Goal: Check status: Check status

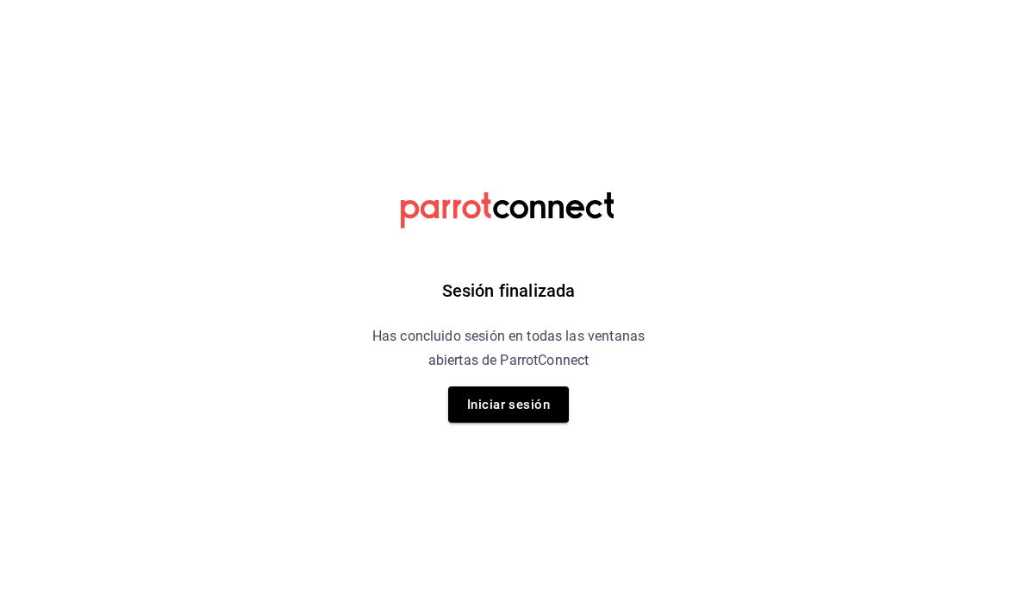
click at [472, 413] on button "Iniciar sesión" at bounding box center [508, 404] width 121 height 36
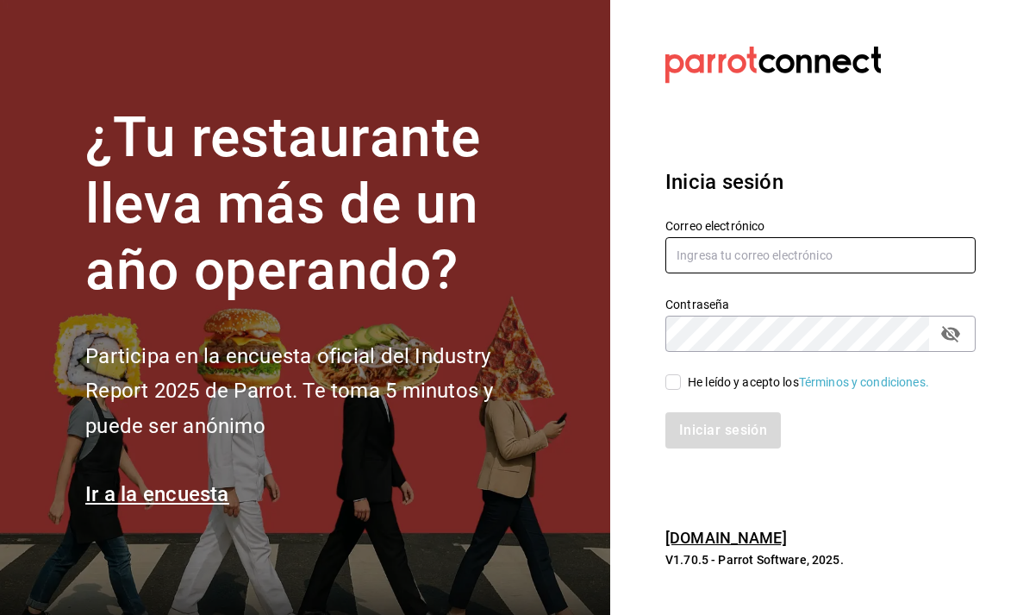
click at [731, 273] on input "text" at bounding box center [821, 255] width 310 height 36
type input "animal.puebla@grupocosteno.com"
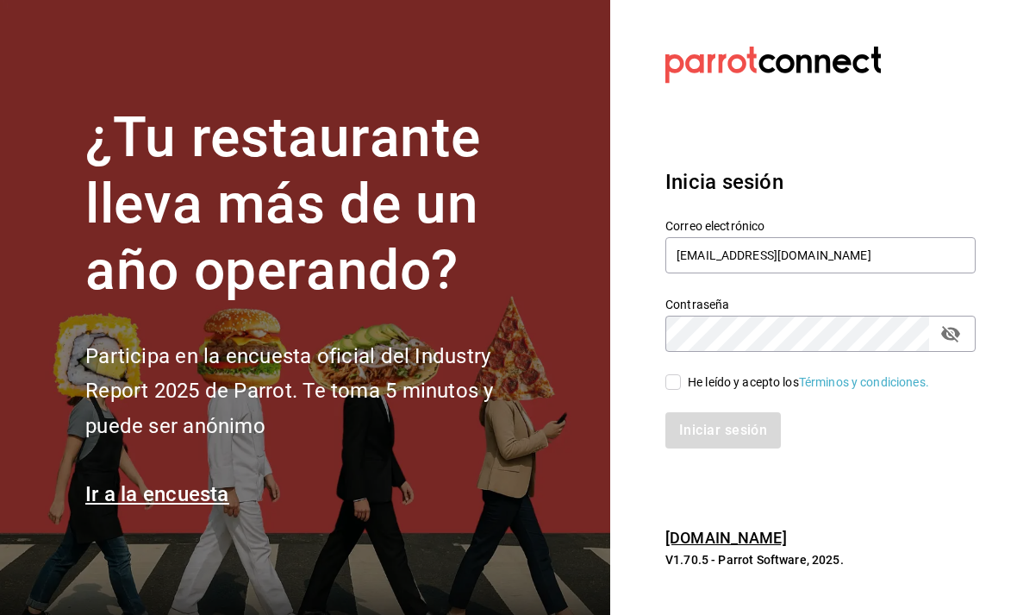
click at [673, 390] on input "He leído y acepto los Términos y condiciones." at bounding box center [674, 382] width 16 height 16
checkbox input "true"
click at [709, 448] on button "Iniciar sesión" at bounding box center [724, 430] width 116 height 36
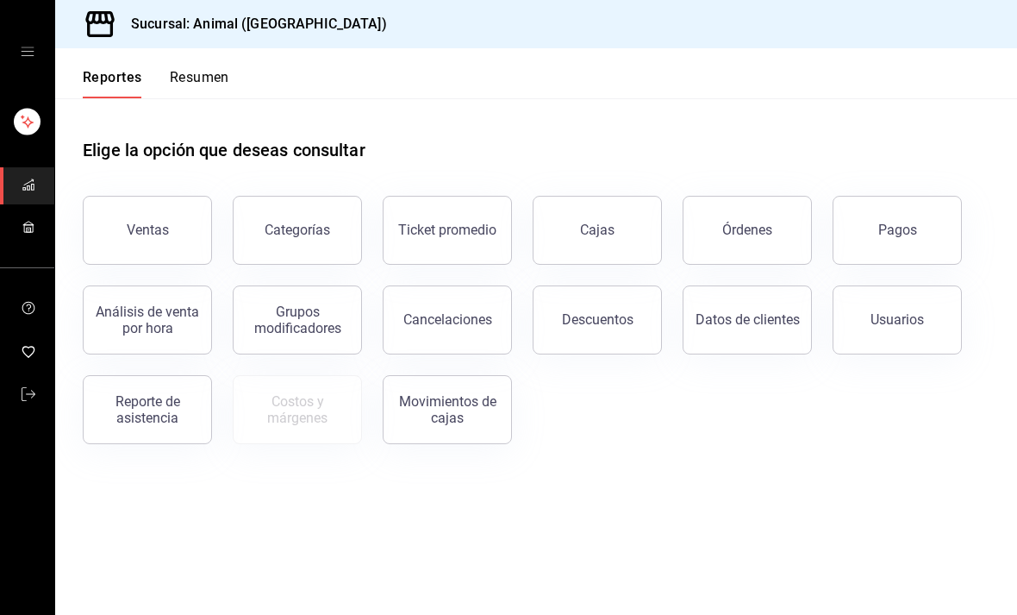
click at [776, 224] on button "Órdenes" at bounding box center [747, 230] width 129 height 69
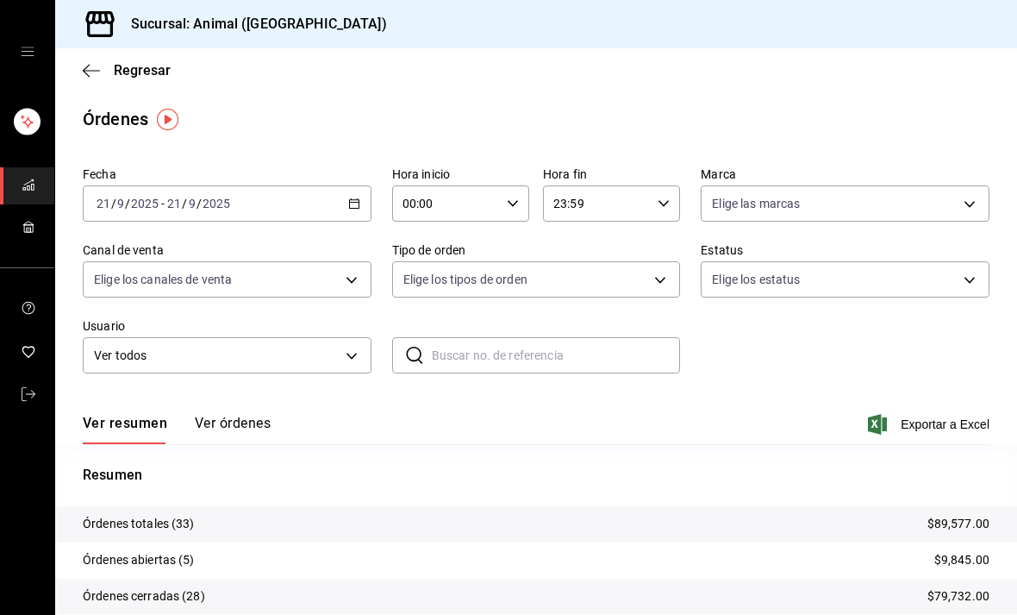
click at [355, 209] on \(Stroke\) "button" at bounding box center [354, 203] width 10 height 9
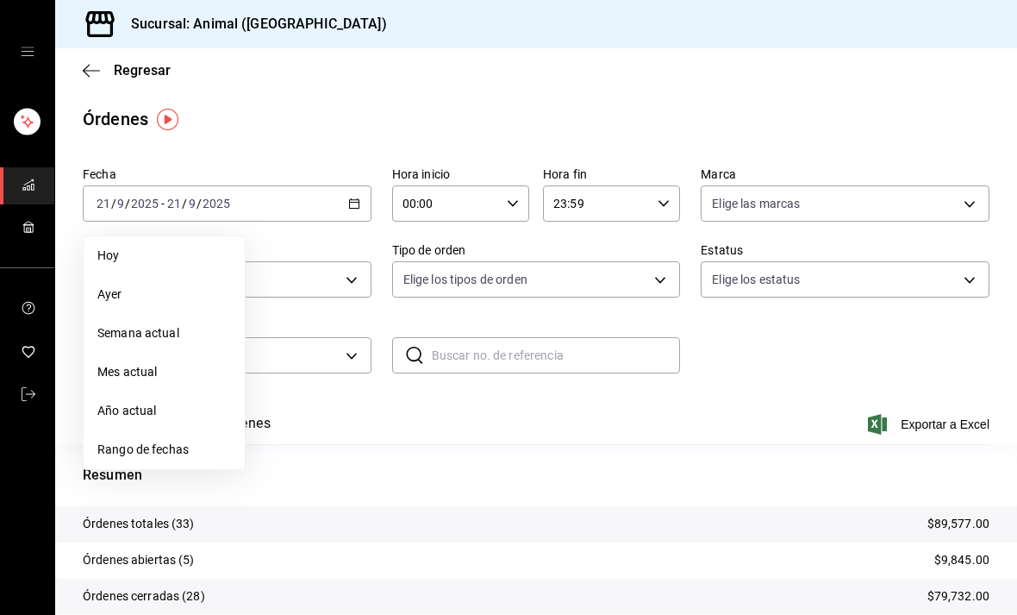
click at [195, 103] on main "Regresar Órdenes Fecha [DATE] [DATE] - [DATE] [DATE] [PERSON_NAME] Semana actua…" at bounding box center [536, 400] width 962 height 704
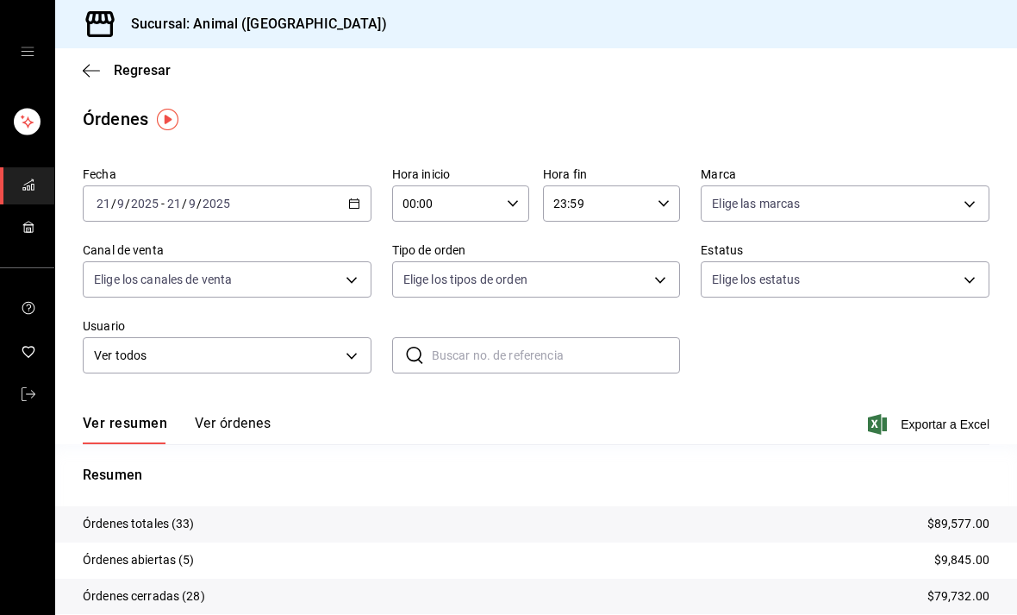
click at [356, 197] on icon "button" at bounding box center [354, 203] width 12 height 12
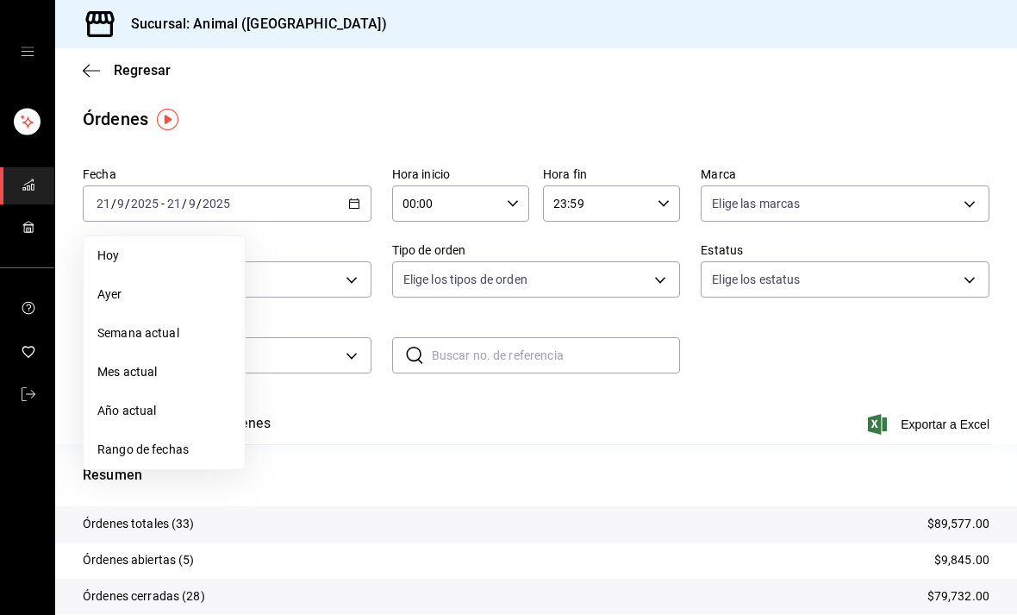
click at [198, 446] on span "Rango de fechas" at bounding box center [164, 450] width 134 height 18
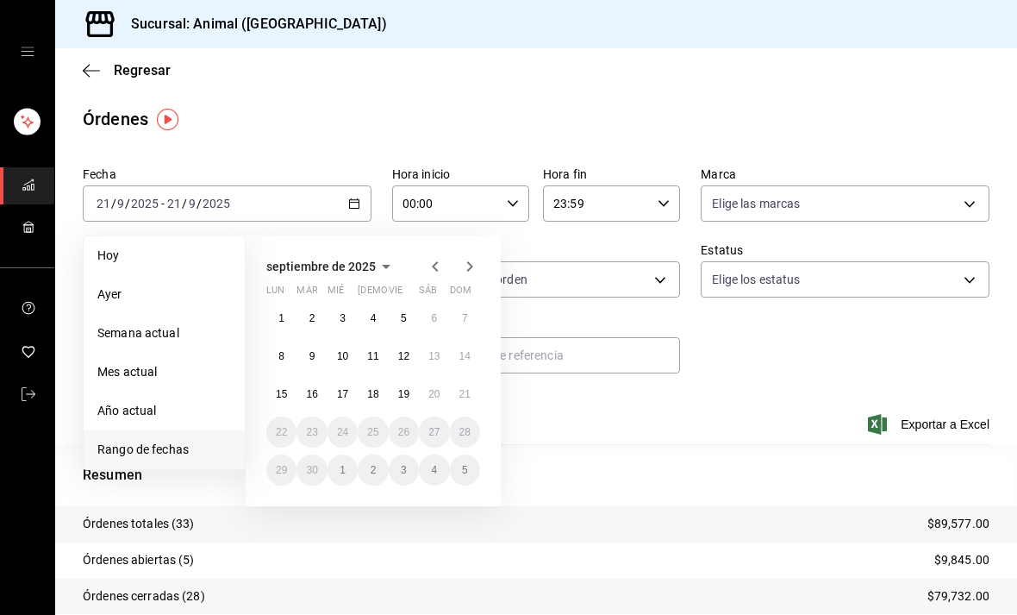
click at [285, 401] on button "15" at bounding box center [281, 393] width 30 height 31
click at [284, 400] on abbr "15" at bounding box center [281, 394] width 11 height 12
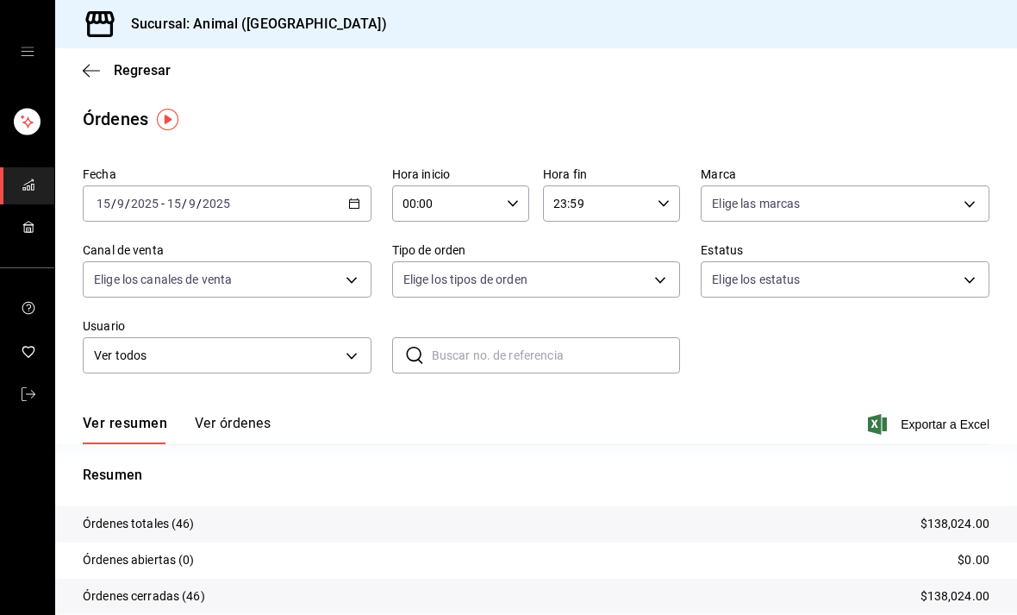
click at [267, 415] on button "Ver órdenes" at bounding box center [233, 429] width 76 height 29
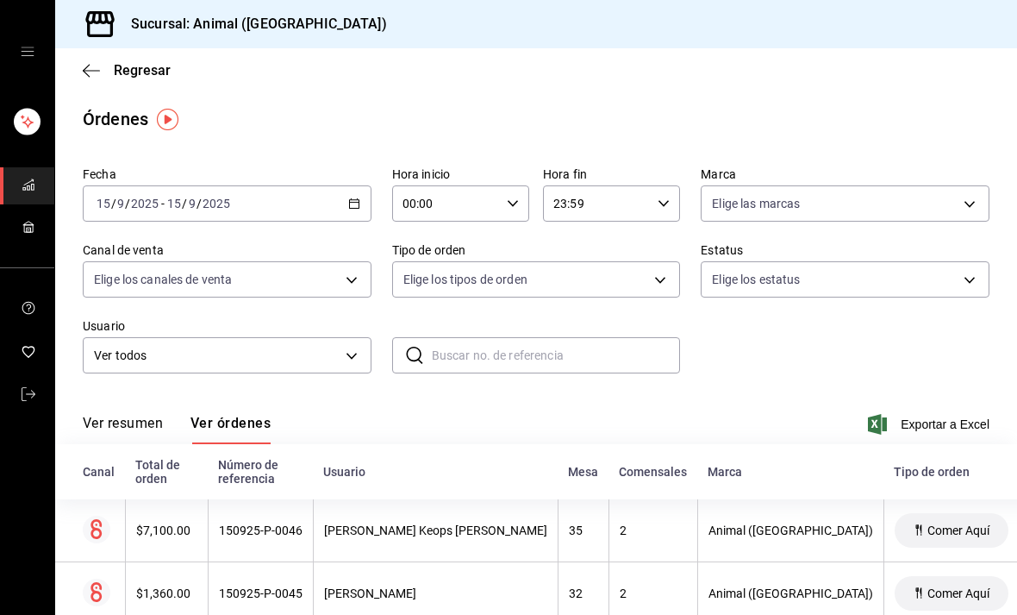
click at [349, 209] on \(Stroke\) "button" at bounding box center [354, 203] width 10 height 9
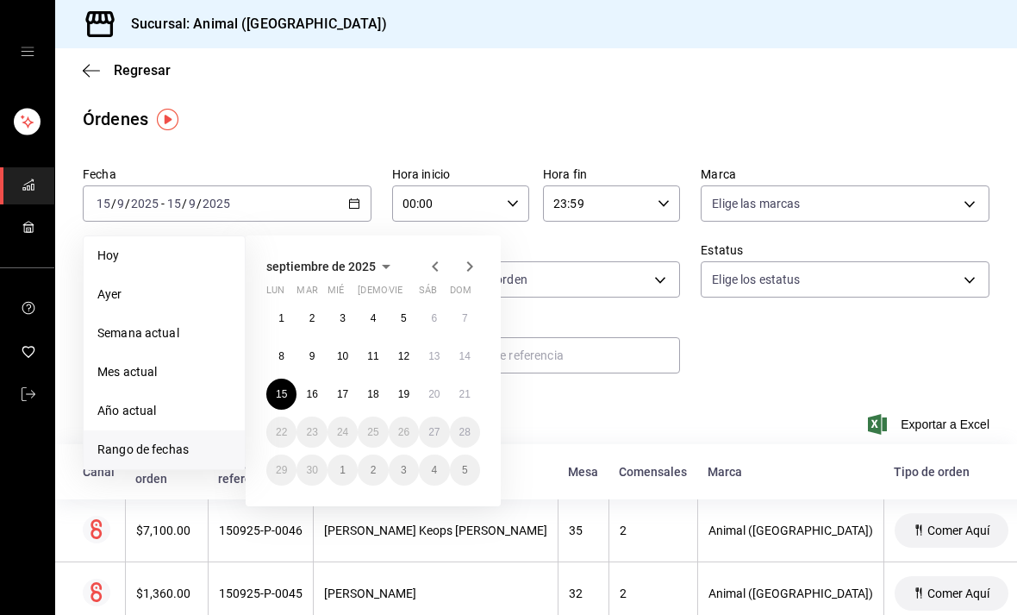
click at [336, 393] on button "17" at bounding box center [343, 393] width 30 height 31
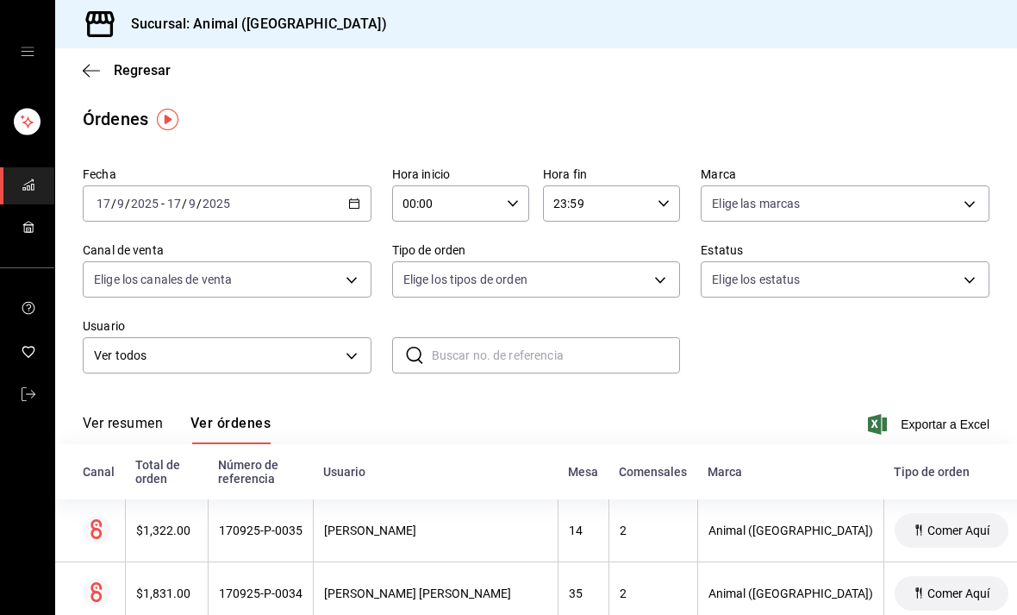
click at [350, 205] on icon "button" at bounding box center [354, 203] width 12 height 12
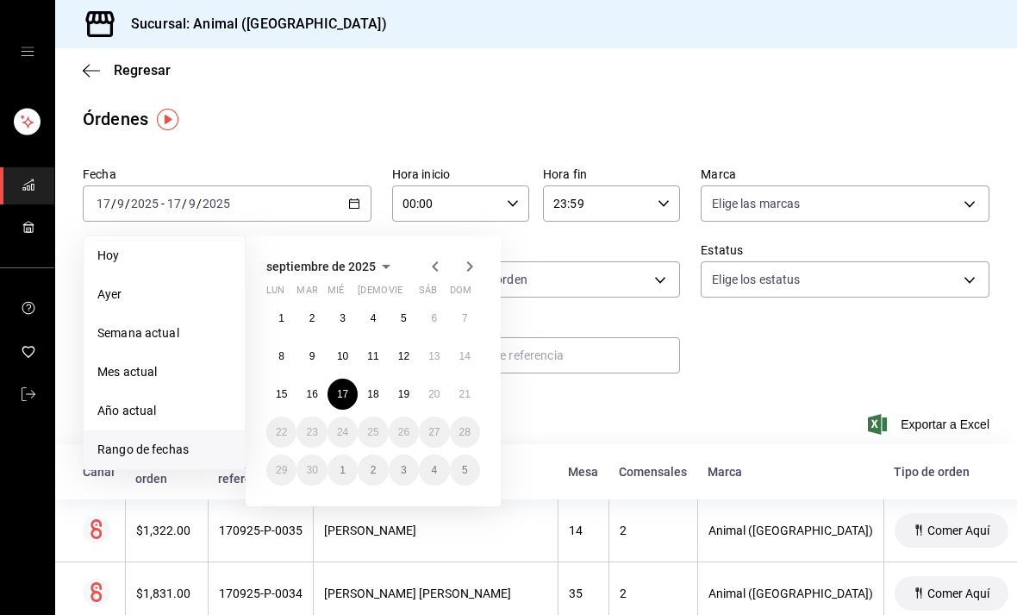
click at [459, 383] on button "21" at bounding box center [465, 393] width 30 height 31
click at [459, 382] on button "21" at bounding box center [465, 393] width 30 height 31
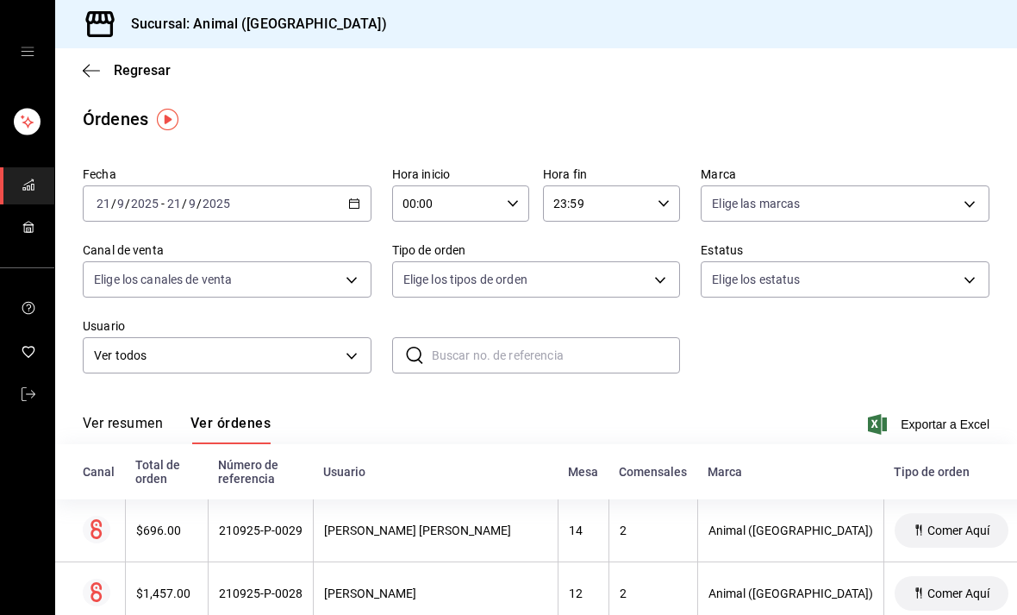
click at [638, 527] on th "2" at bounding box center [653, 530] width 89 height 63
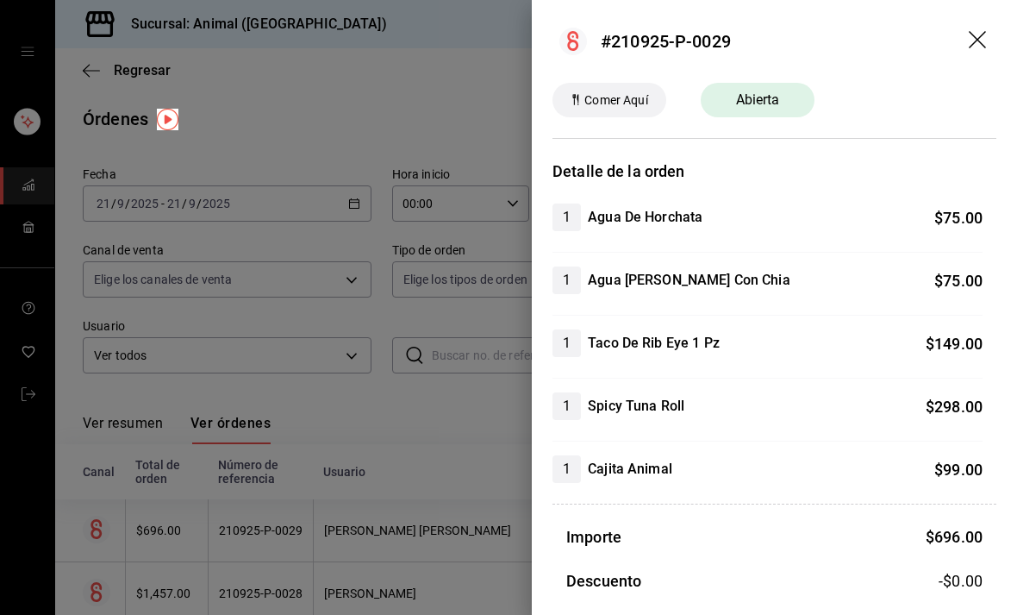
click at [979, 38] on icon "drag" at bounding box center [977, 39] width 17 height 17
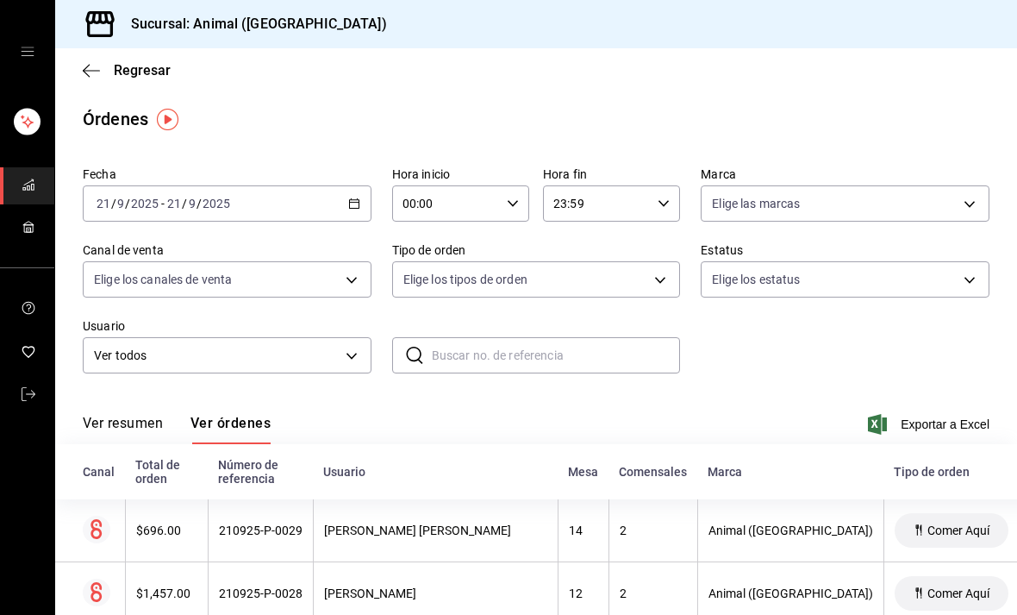
click at [353, 203] on \(Stroke\) "button" at bounding box center [353, 202] width 9 height 1
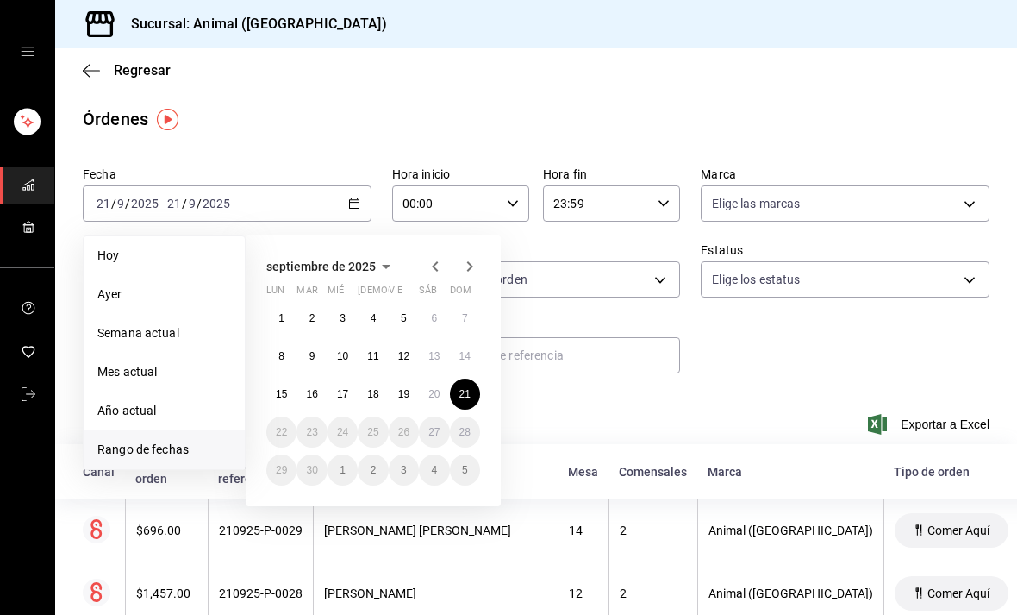
click at [338, 397] on abbr "17" at bounding box center [342, 394] width 11 height 12
click at [337, 397] on abbr "17" at bounding box center [342, 394] width 11 height 12
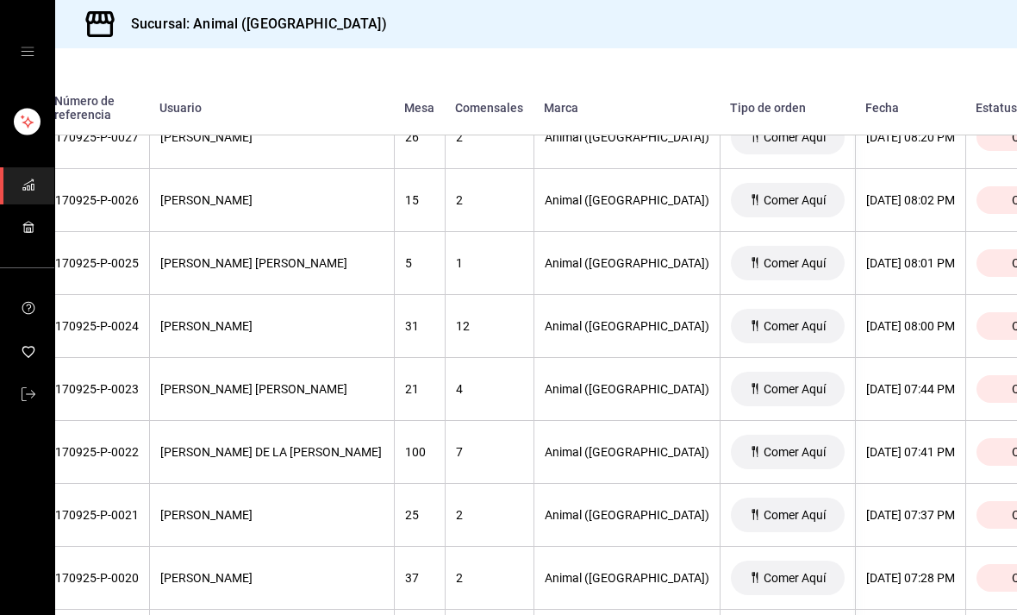
scroll to position [929, 164]
click at [445, 449] on th "7" at bounding box center [489, 451] width 89 height 63
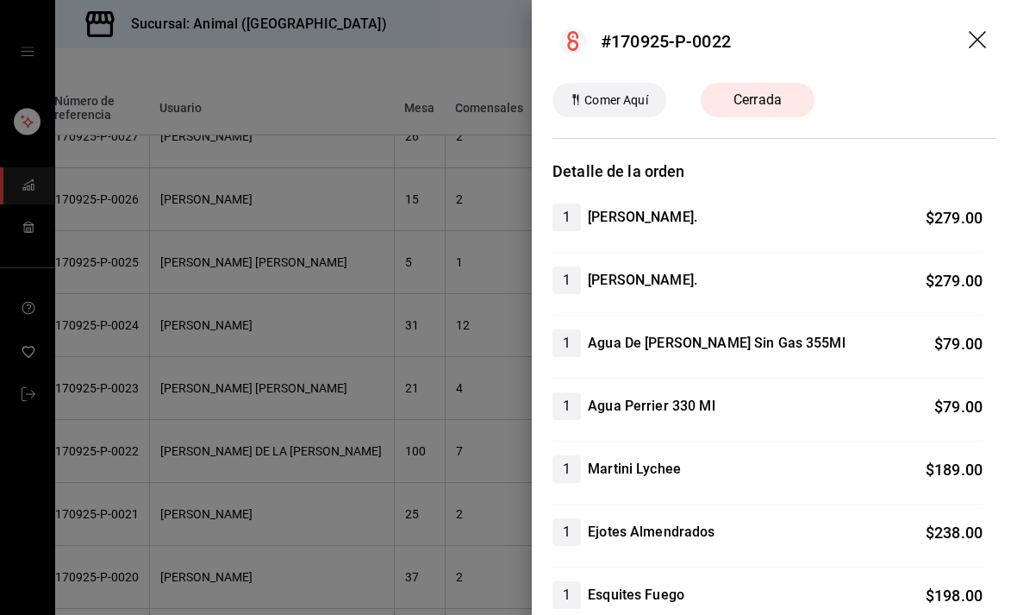
scroll to position [0, 0]
click at [982, 42] on icon "drag" at bounding box center [979, 41] width 21 height 21
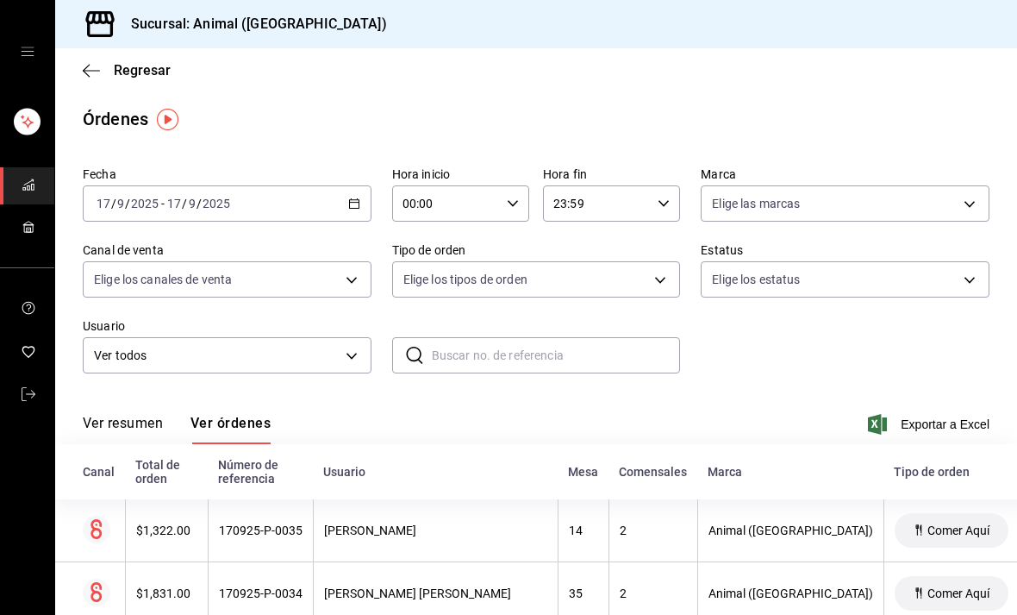
click at [356, 205] on icon "button" at bounding box center [354, 203] width 12 height 12
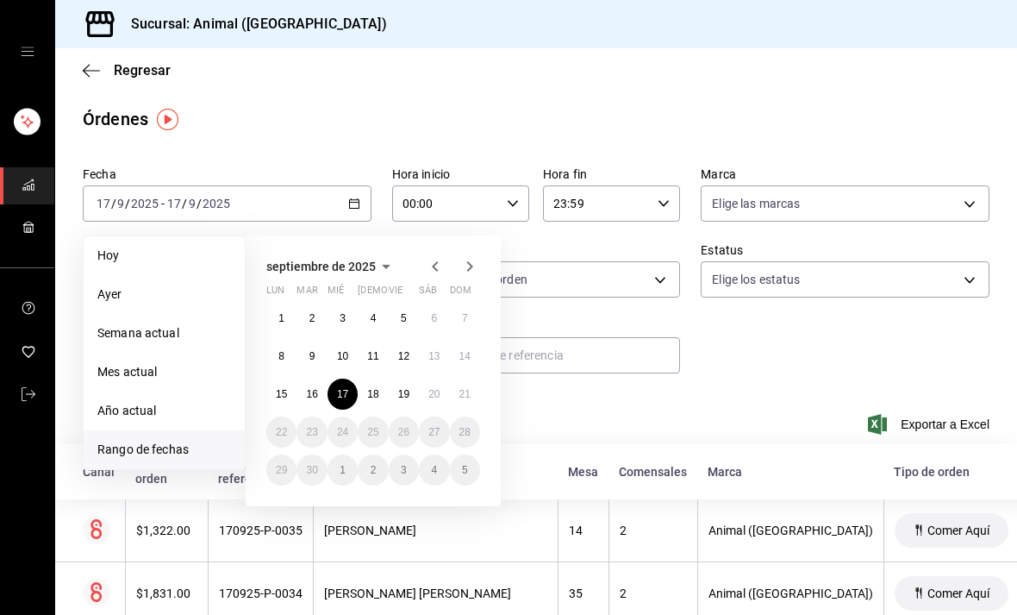
click at [378, 391] on abbr "18" at bounding box center [372, 394] width 11 height 12
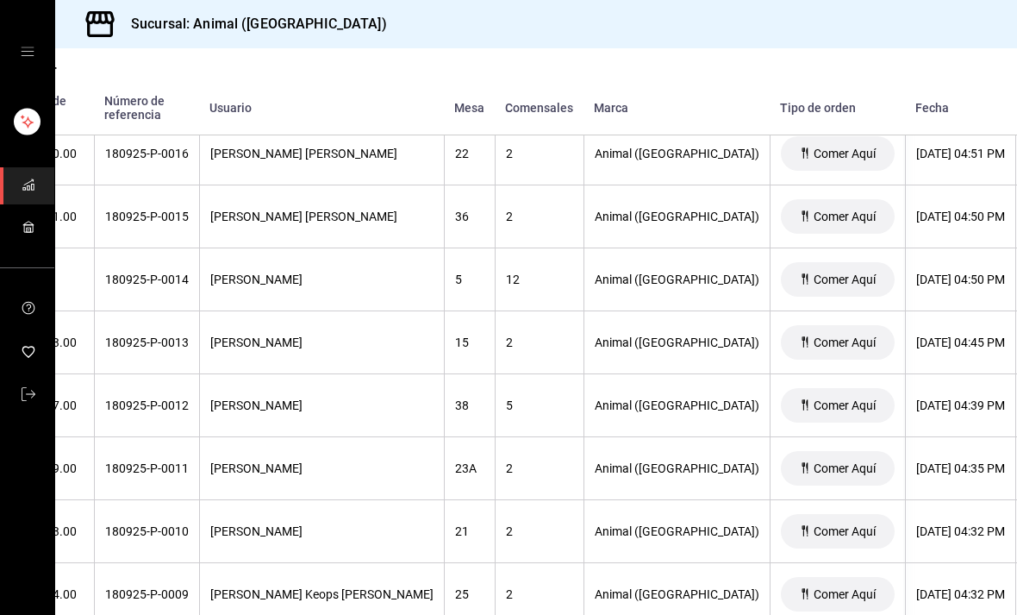
scroll to position [2603, 116]
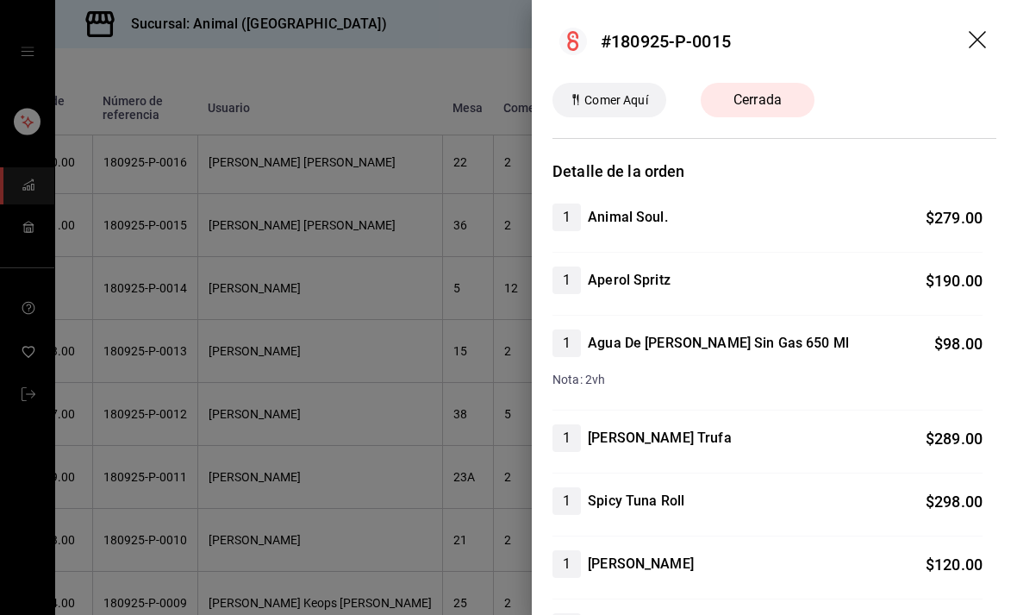
scroll to position [0, 0]
click at [986, 36] on icon "drag" at bounding box center [979, 41] width 21 height 21
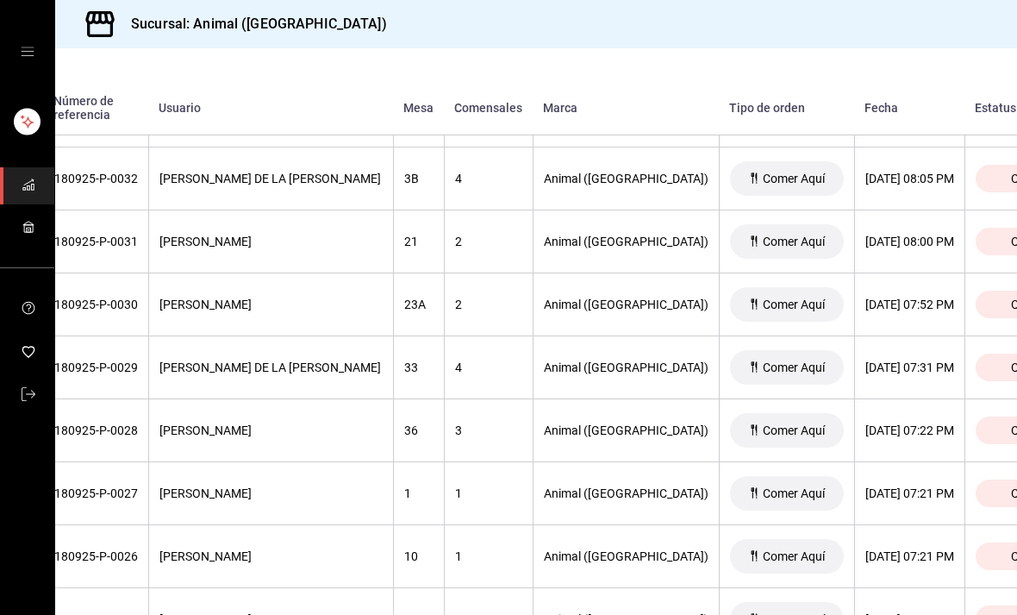
scroll to position [1578, 164]
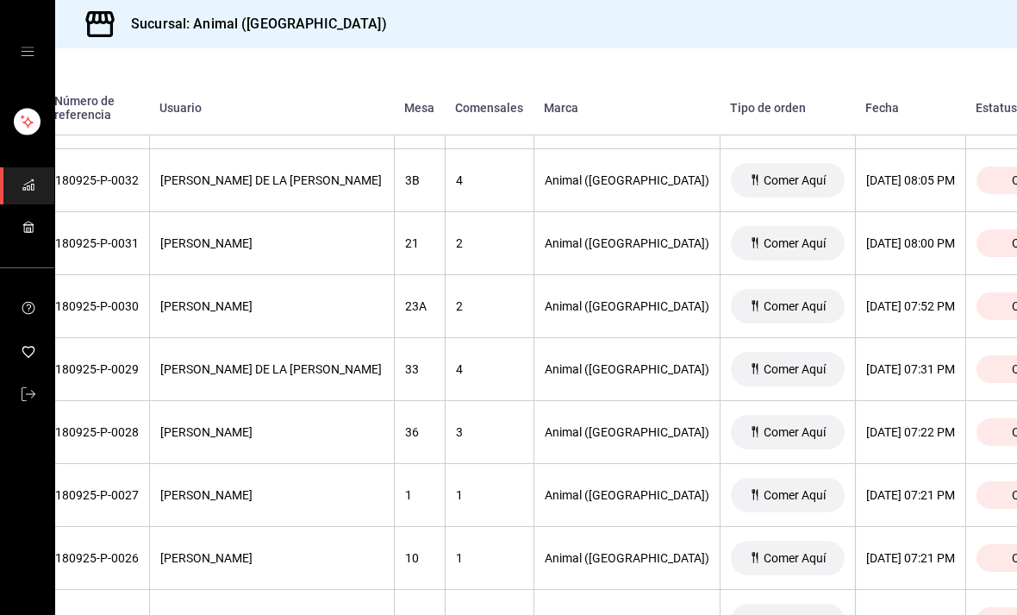
click at [1005, 303] on span "Cerrada" at bounding box center [1033, 306] width 57 height 14
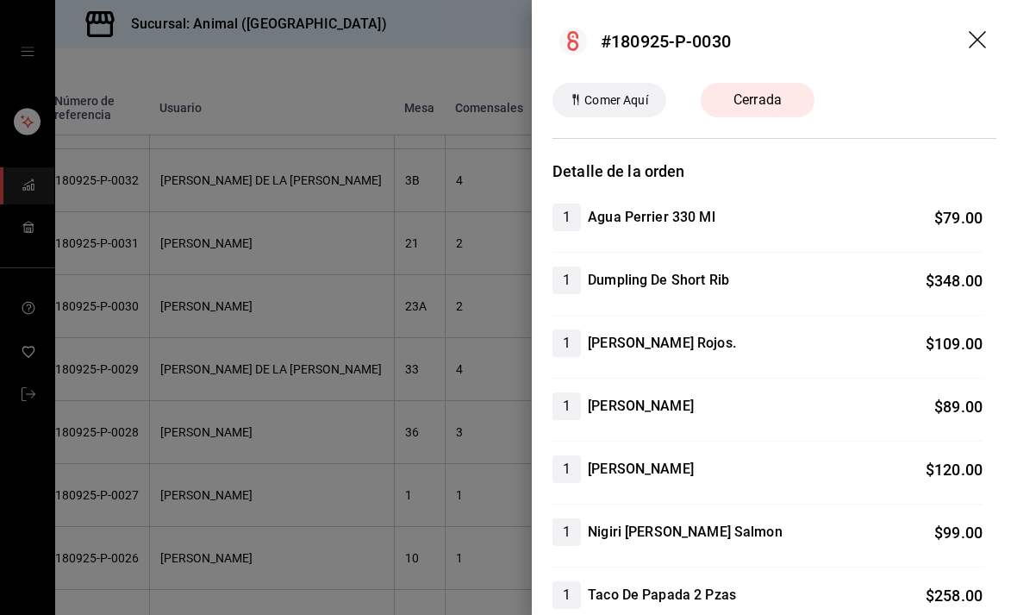
scroll to position [0, 0]
click at [981, 34] on icon "drag" at bounding box center [979, 41] width 21 height 21
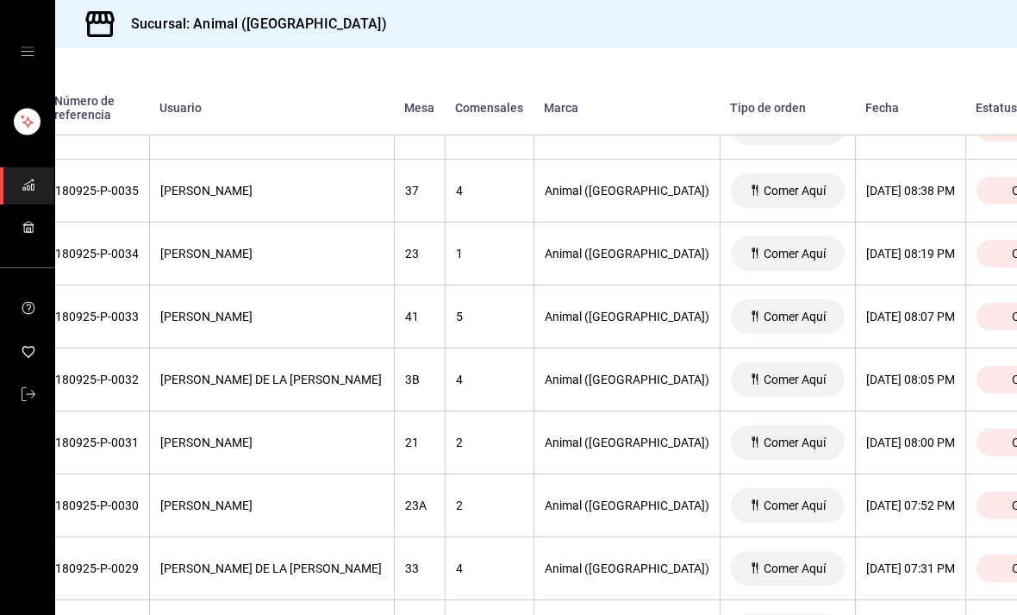
scroll to position [1376, 164]
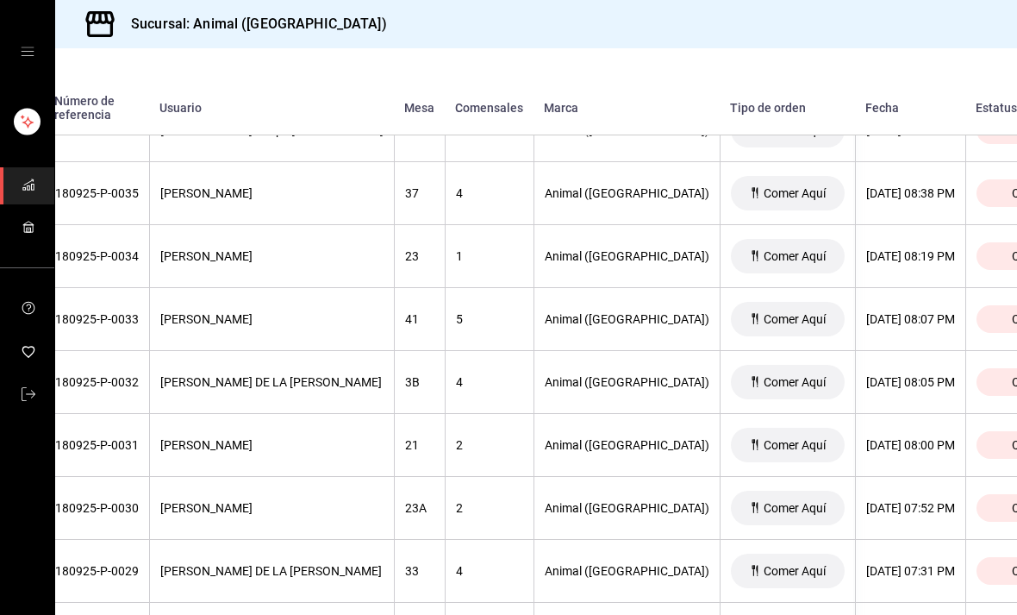
click at [1005, 315] on span "Cerrada" at bounding box center [1033, 319] width 57 height 14
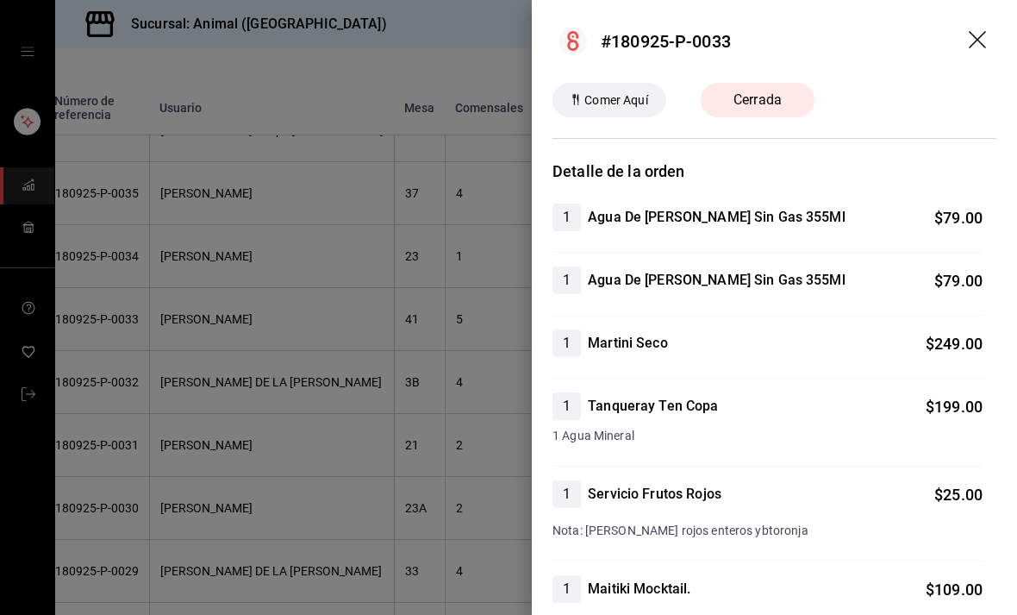
scroll to position [0, 0]
click at [992, 34] on header "#180925-P-0033" at bounding box center [774, 41] width 485 height 83
click at [980, 38] on icon "drag" at bounding box center [977, 39] width 17 height 17
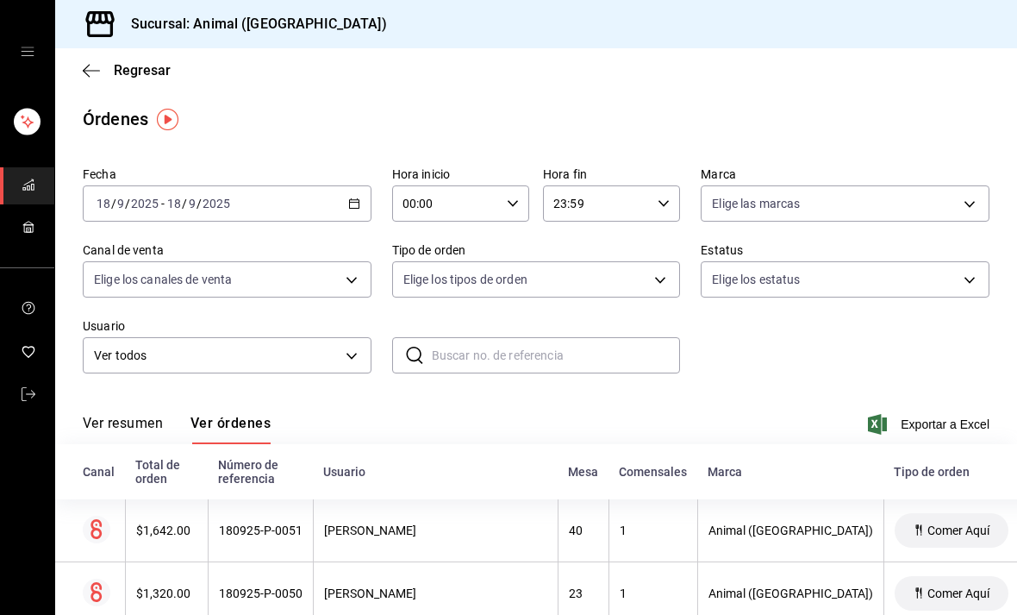
click at [348, 197] on icon "button" at bounding box center [354, 203] width 12 height 12
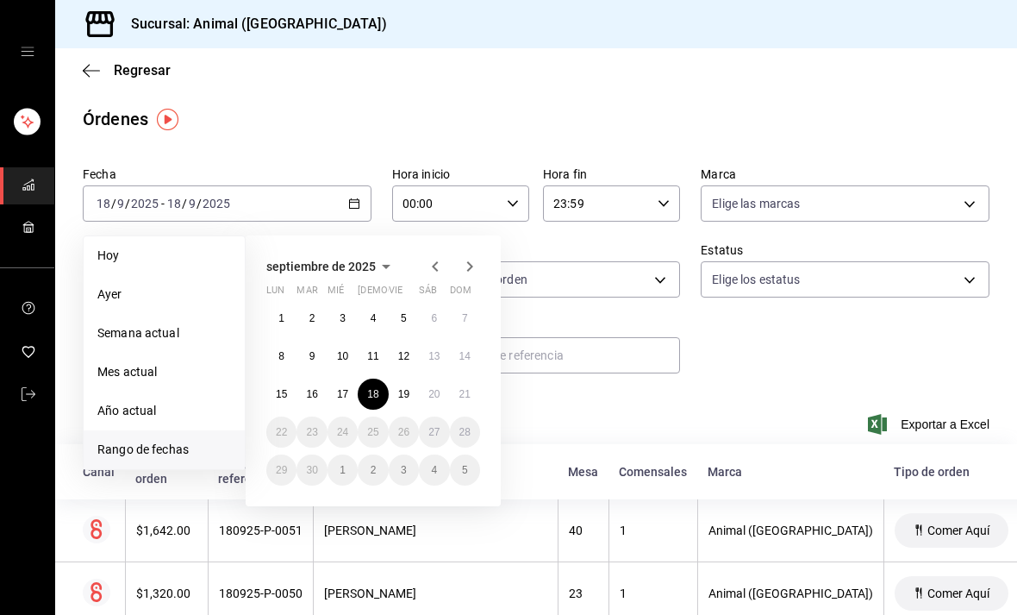
click at [409, 393] on abbr "19" at bounding box center [403, 394] width 11 height 12
click at [408, 392] on abbr "19" at bounding box center [403, 394] width 11 height 12
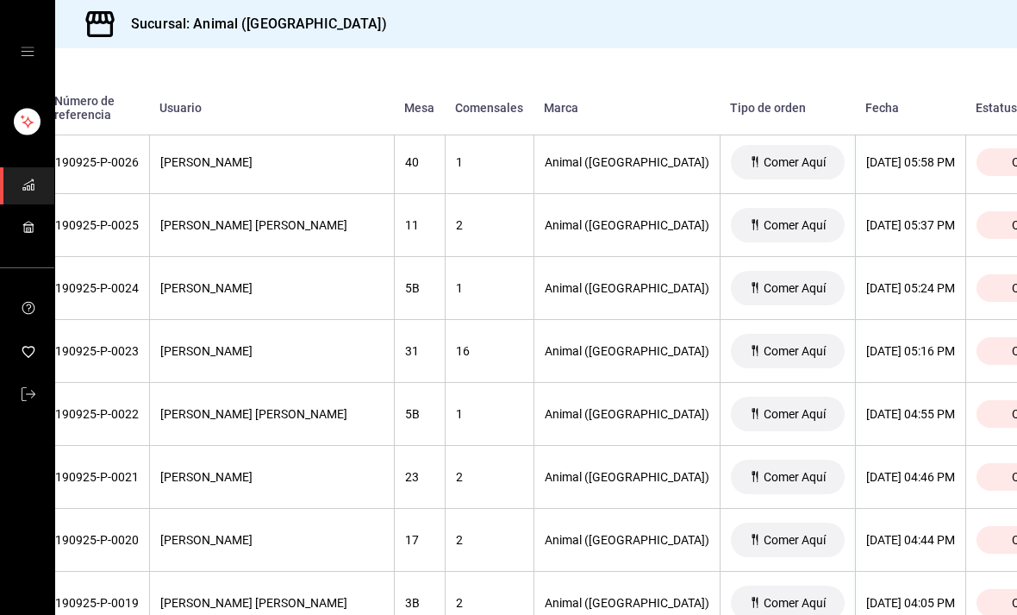
scroll to position [2855, 164]
click at [977, 360] on div "Cerrada" at bounding box center [1034, 350] width 114 height 28
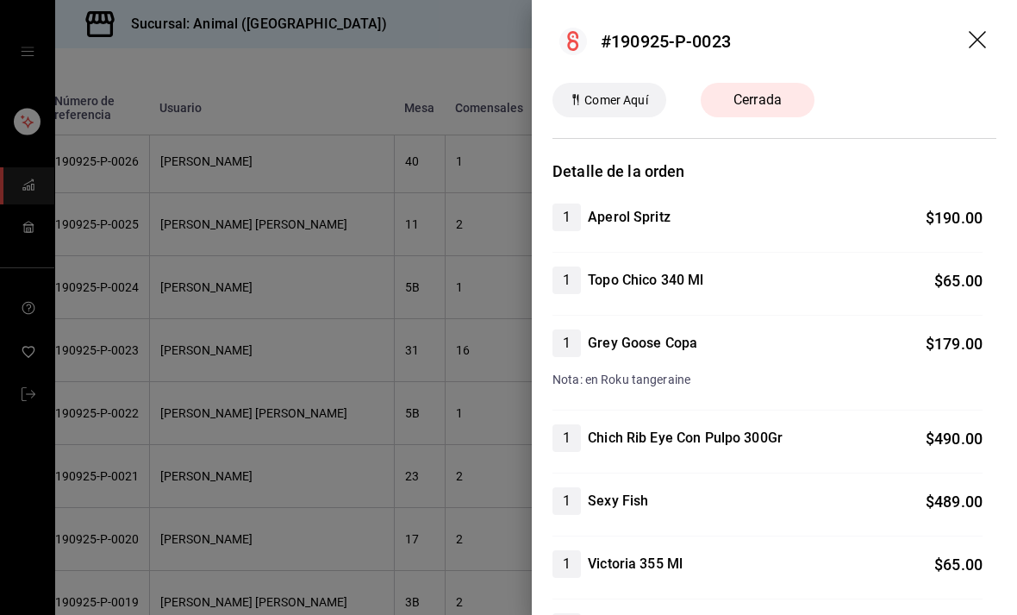
scroll to position [0, 0]
click at [988, 37] on icon "drag" at bounding box center [979, 41] width 21 height 21
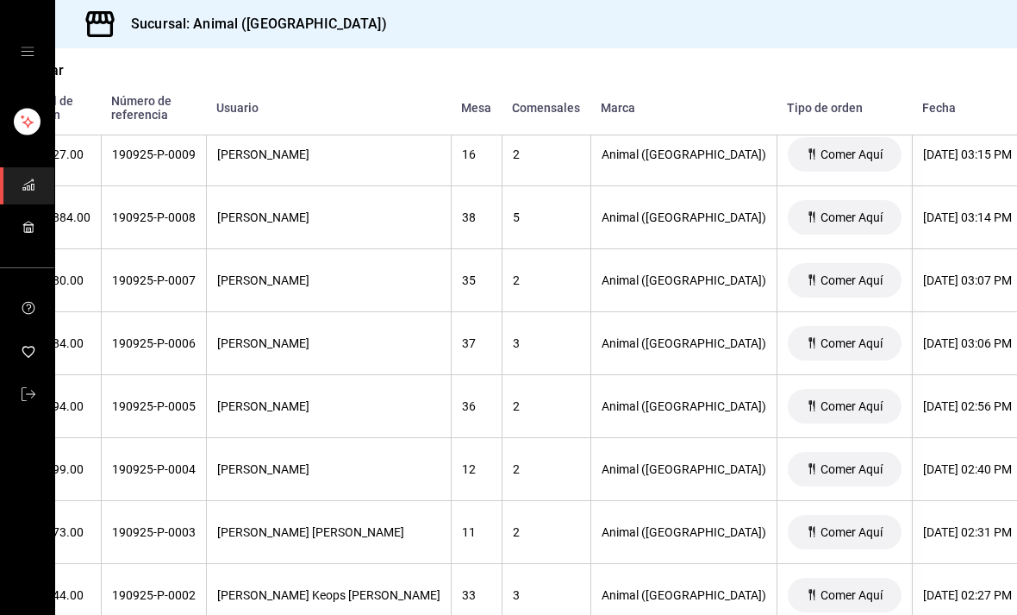
scroll to position [3934, 107]
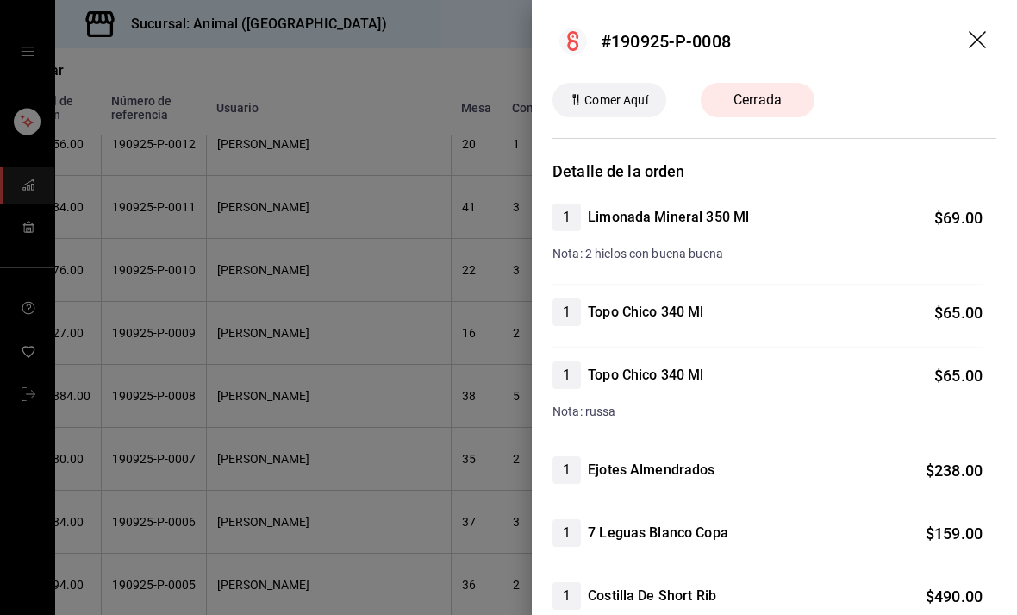
scroll to position [0, 0]
click at [986, 45] on icon "drag" at bounding box center [979, 41] width 21 height 21
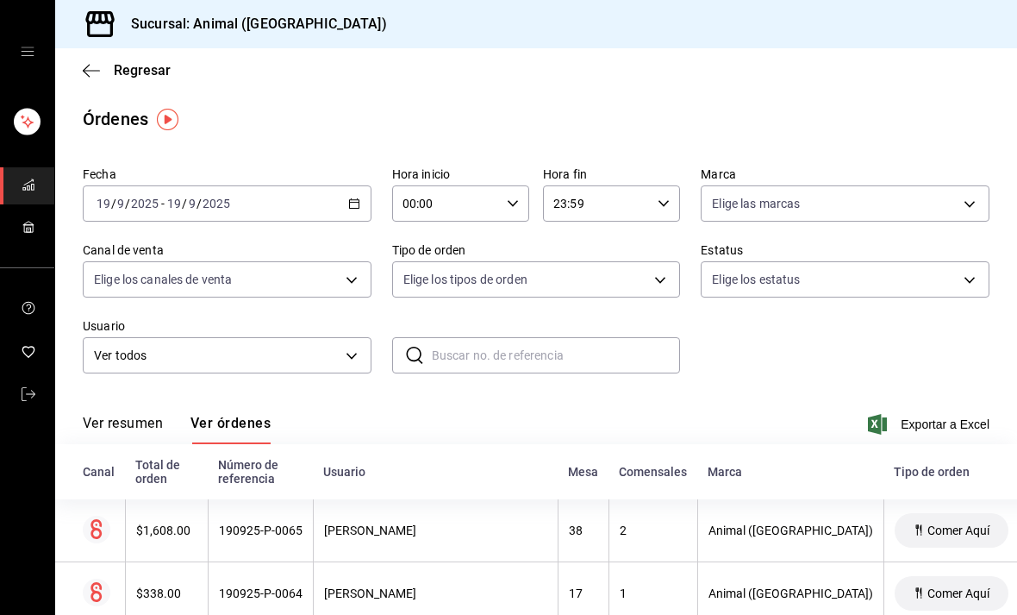
click at [356, 200] on \(Stroke\) "button" at bounding box center [354, 203] width 10 height 9
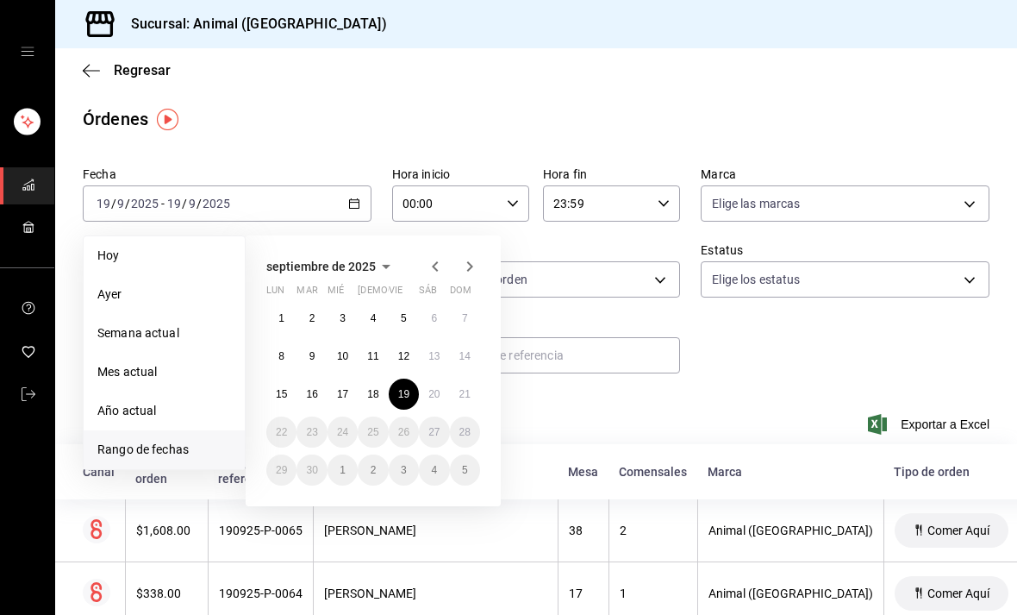
click at [426, 392] on button "20" at bounding box center [434, 393] width 30 height 31
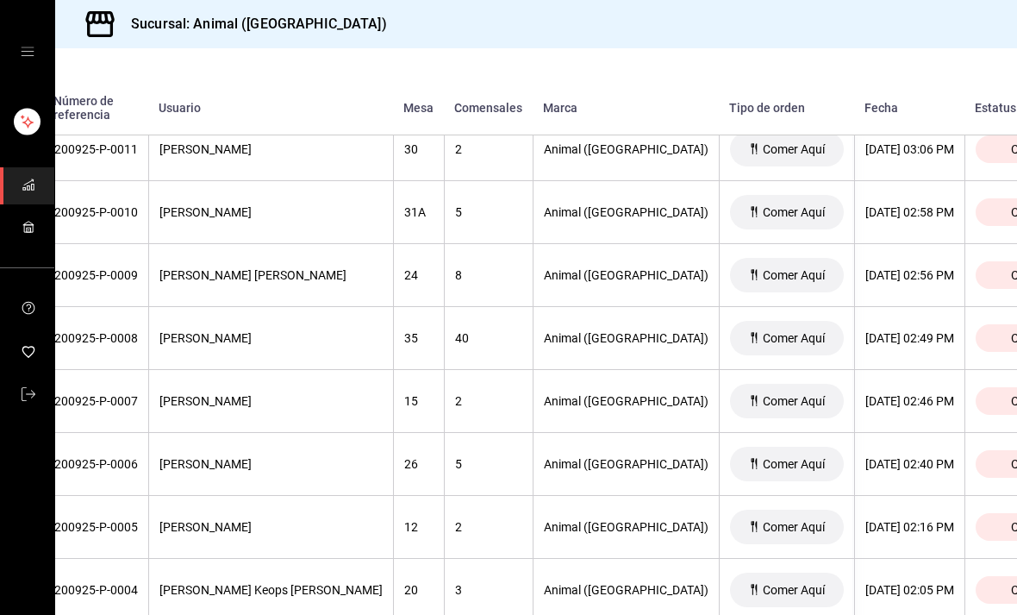
scroll to position [3868, 164]
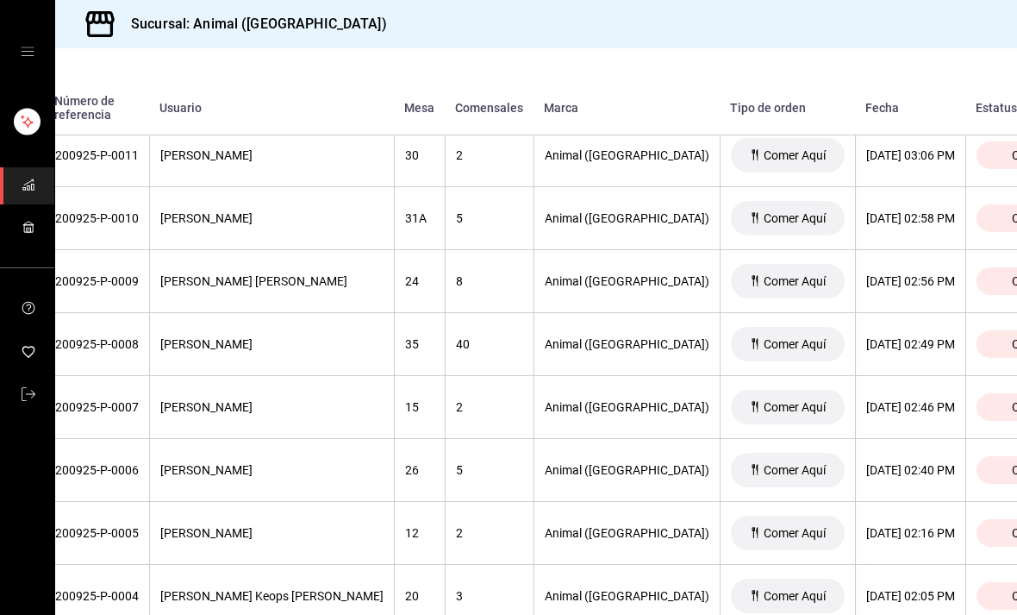
click at [241, 284] on div "[PERSON_NAME] [PERSON_NAME]" at bounding box center [271, 281] width 223 height 14
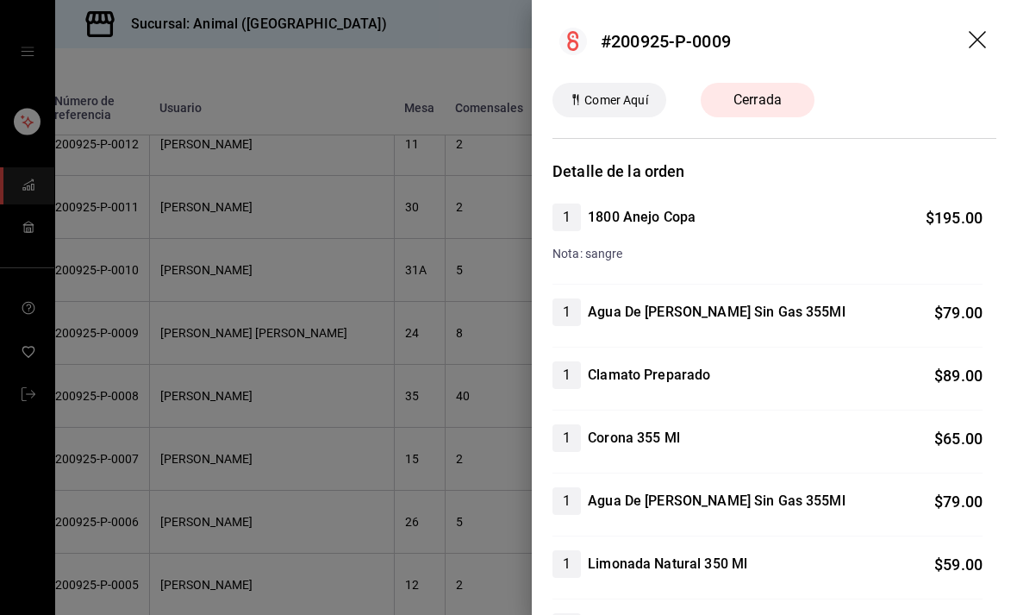
scroll to position [0, 0]
click at [984, 40] on icon "drag" at bounding box center [979, 41] width 21 height 21
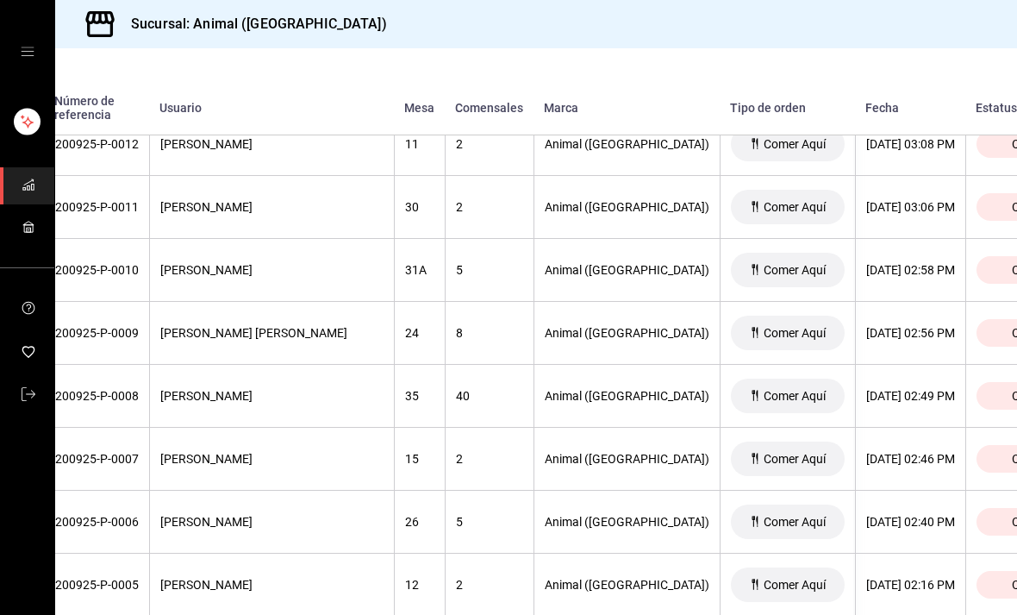
click at [984, 37] on div "Sucursal: Animal ([GEOGRAPHIC_DATA])" at bounding box center [536, 24] width 962 height 48
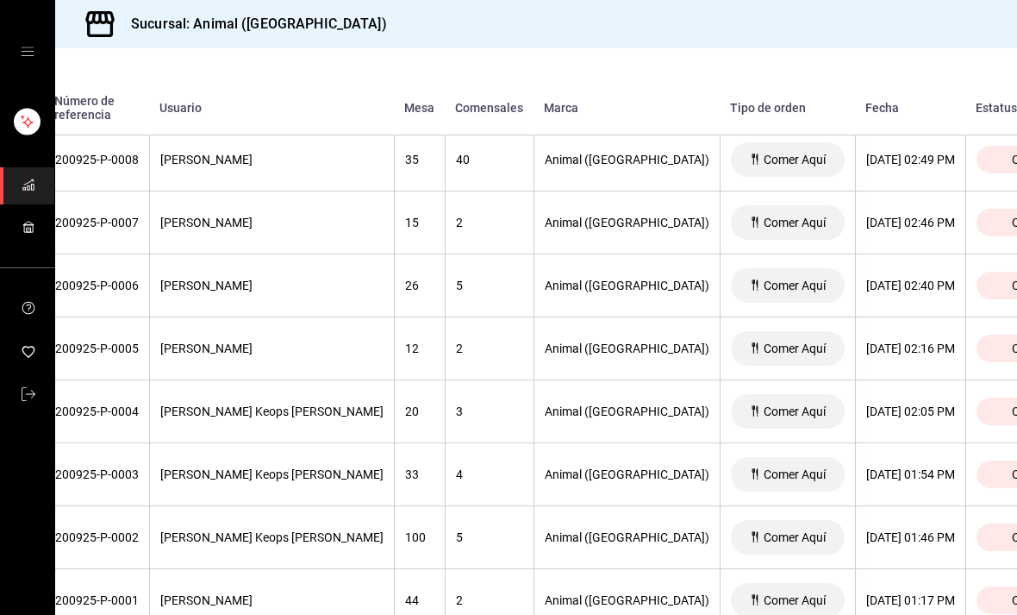
scroll to position [4051, 164]
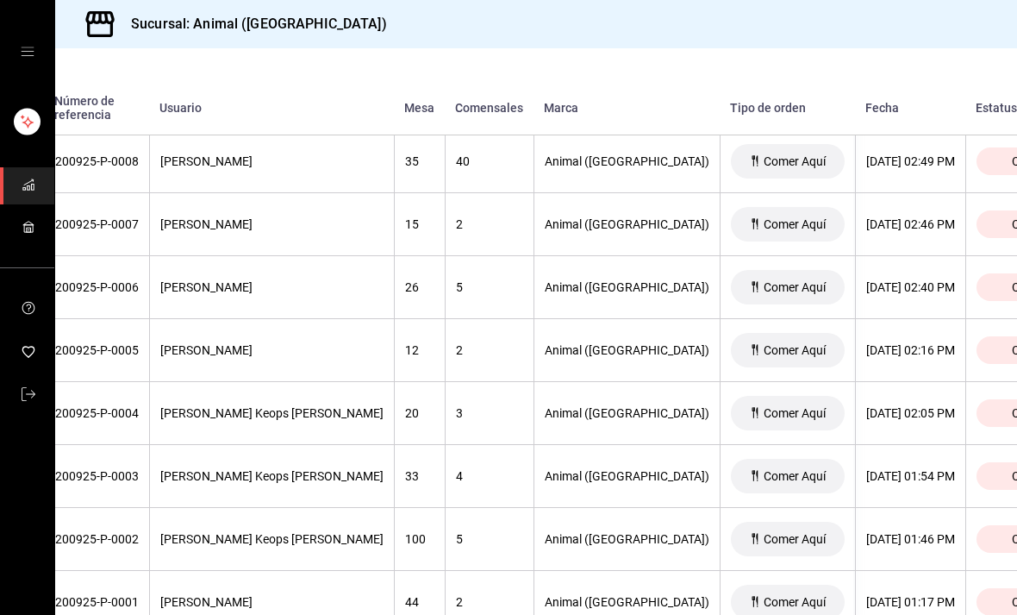
click at [276, 419] on div "[PERSON_NAME] Keops [PERSON_NAME]" at bounding box center [271, 413] width 223 height 14
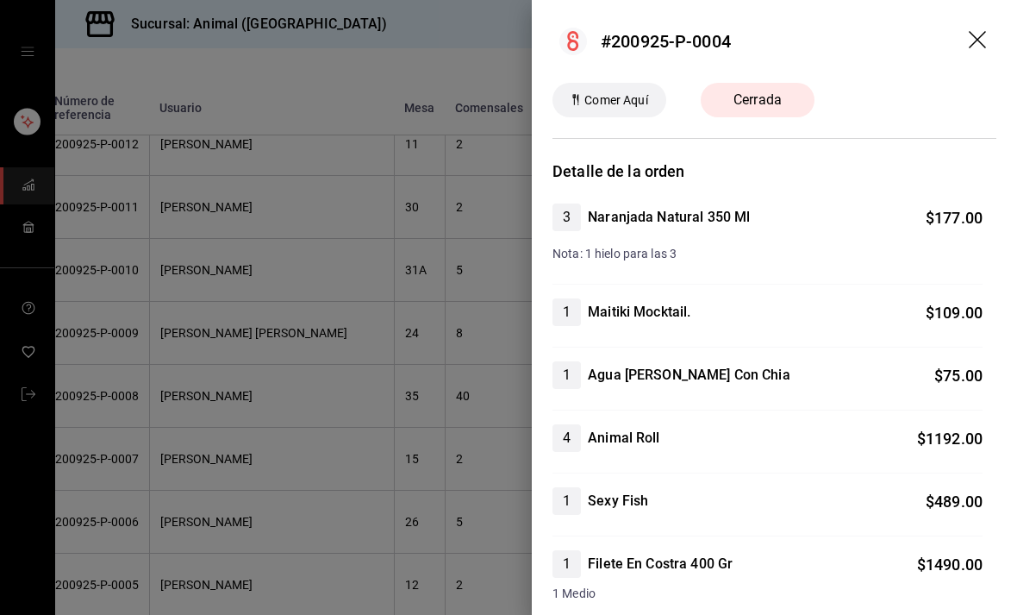
scroll to position [0, 0]
click at [989, 43] on icon "drag" at bounding box center [979, 41] width 21 height 21
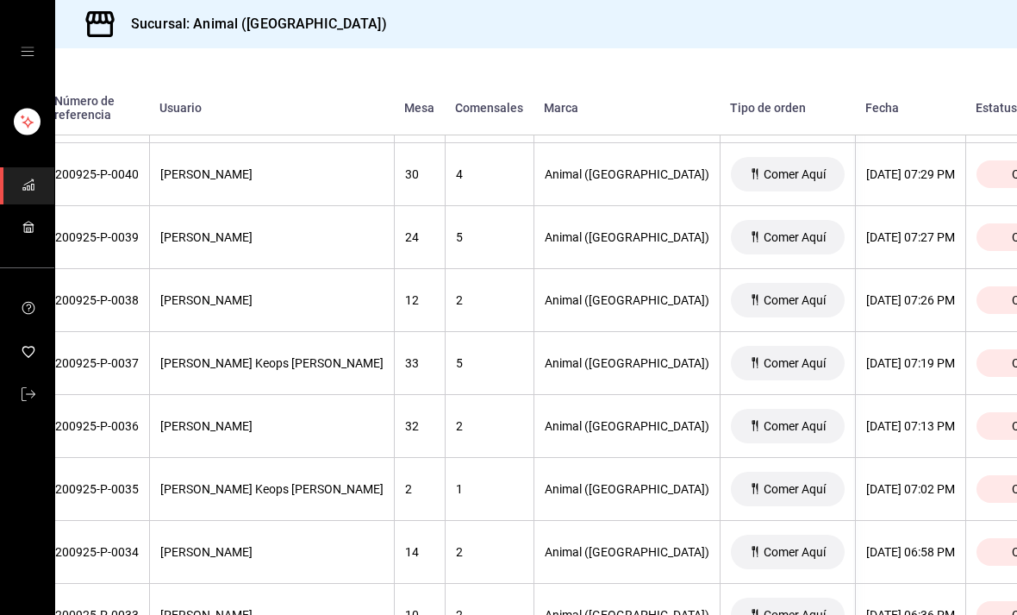
scroll to position [2026, 164]
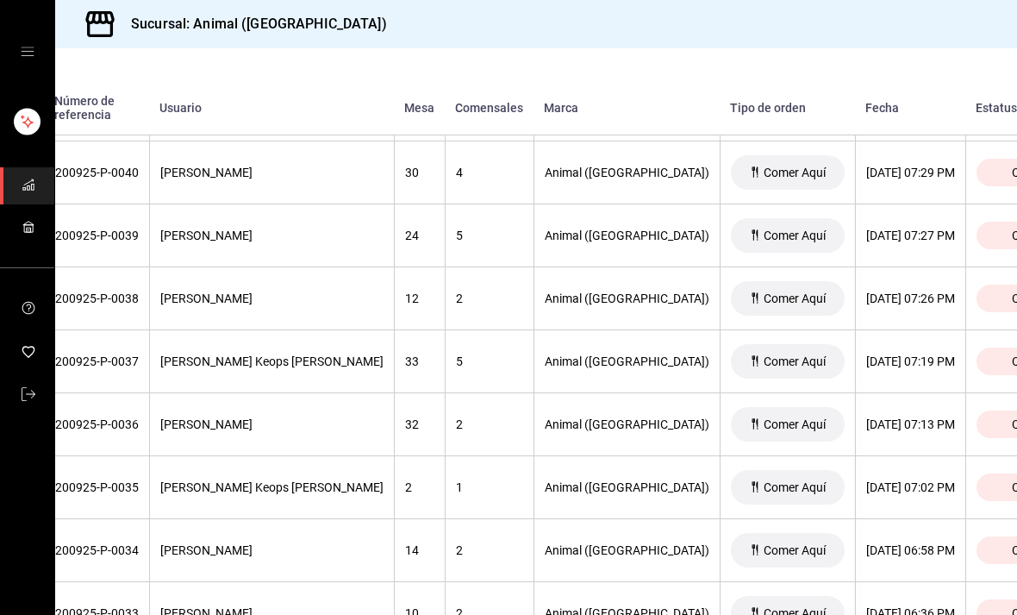
click at [1005, 363] on span "Cerrada" at bounding box center [1033, 361] width 57 height 14
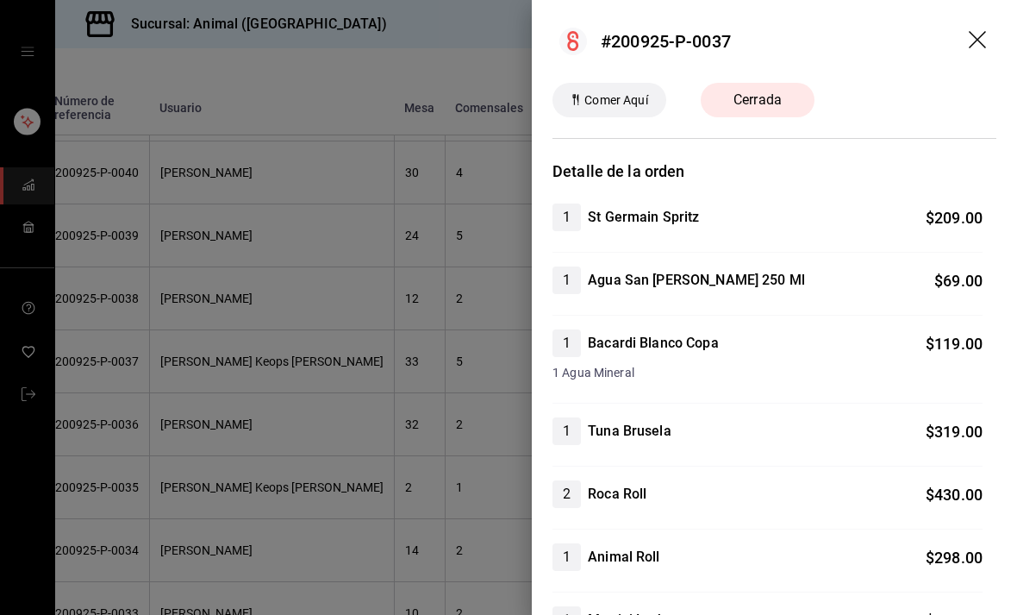
scroll to position [0, 0]
click at [982, 42] on icon "drag" at bounding box center [979, 41] width 21 height 21
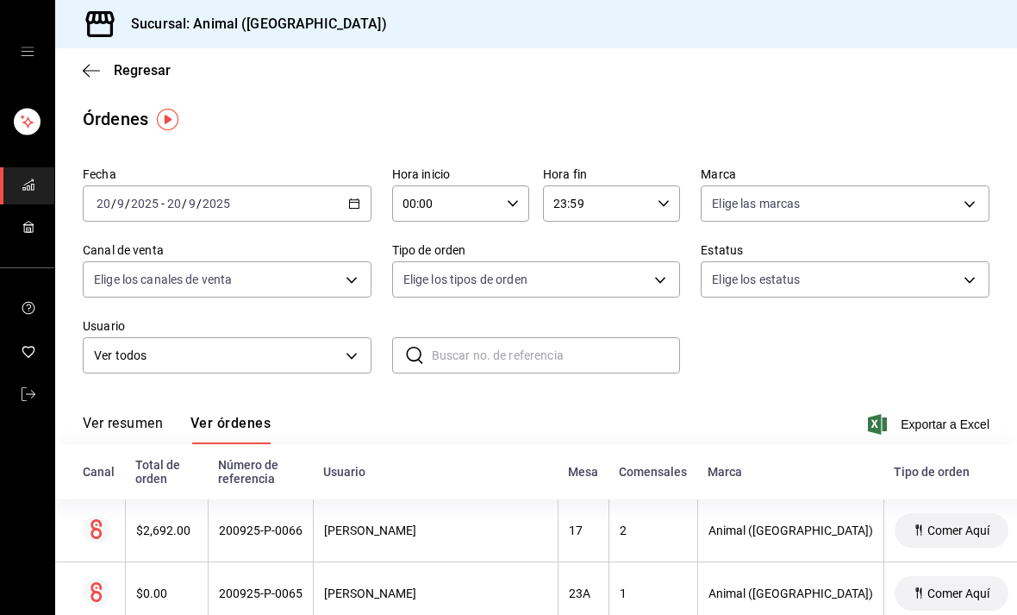
click at [357, 203] on \(Stroke\) "button" at bounding box center [353, 202] width 9 height 1
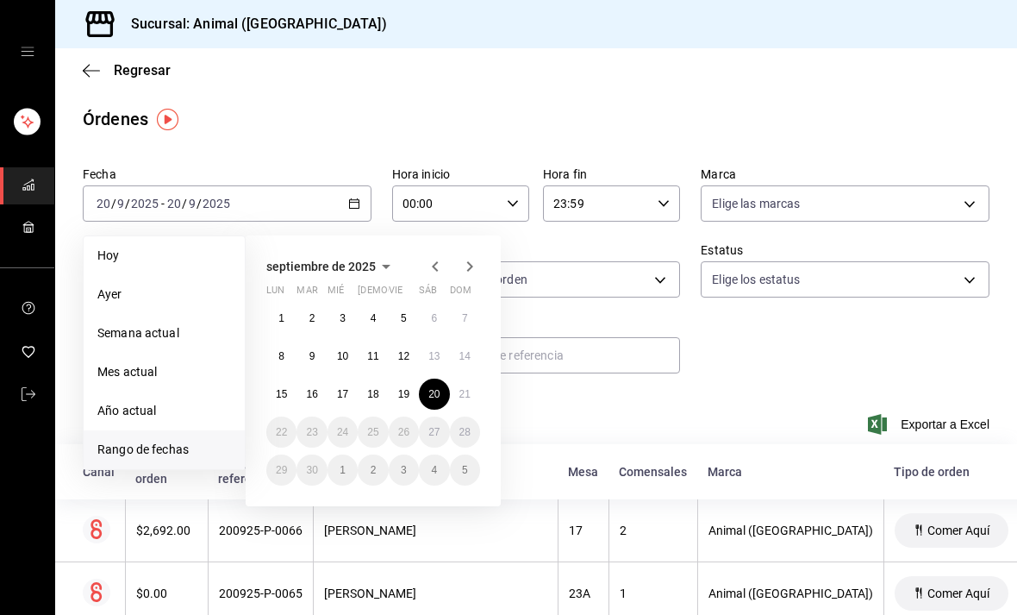
click at [465, 395] on abbr "21" at bounding box center [464, 394] width 11 height 12
click at [465, 394] on abbr "21" at bounding box center [464, 394] width 11 height 12
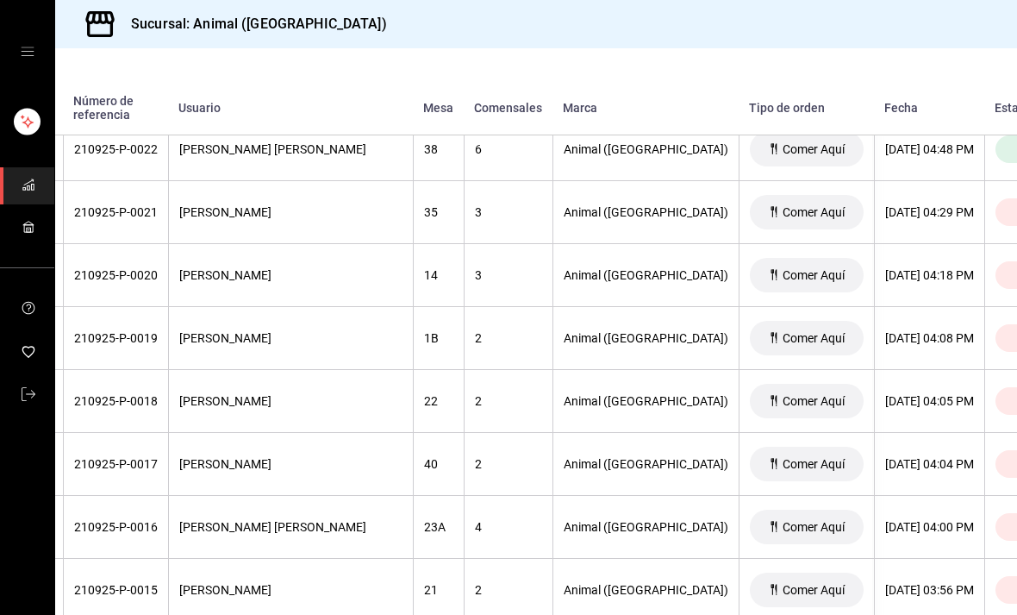
scroll to position [1034, 141]
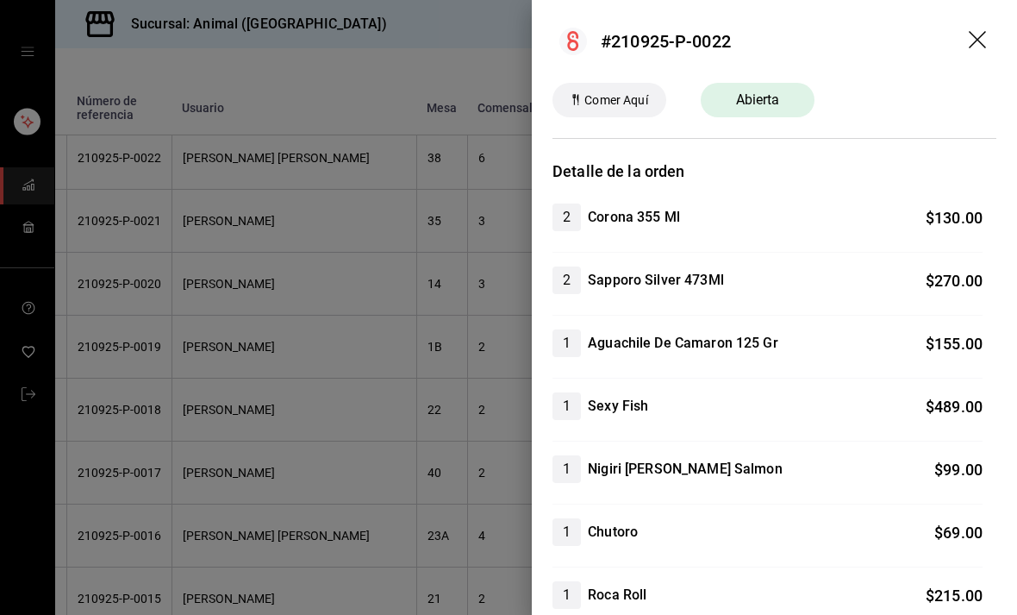
scroll to position [0, 0]
click at [988, 41] on icon "drag" at bounding box center [979, 41] width 21 height 21
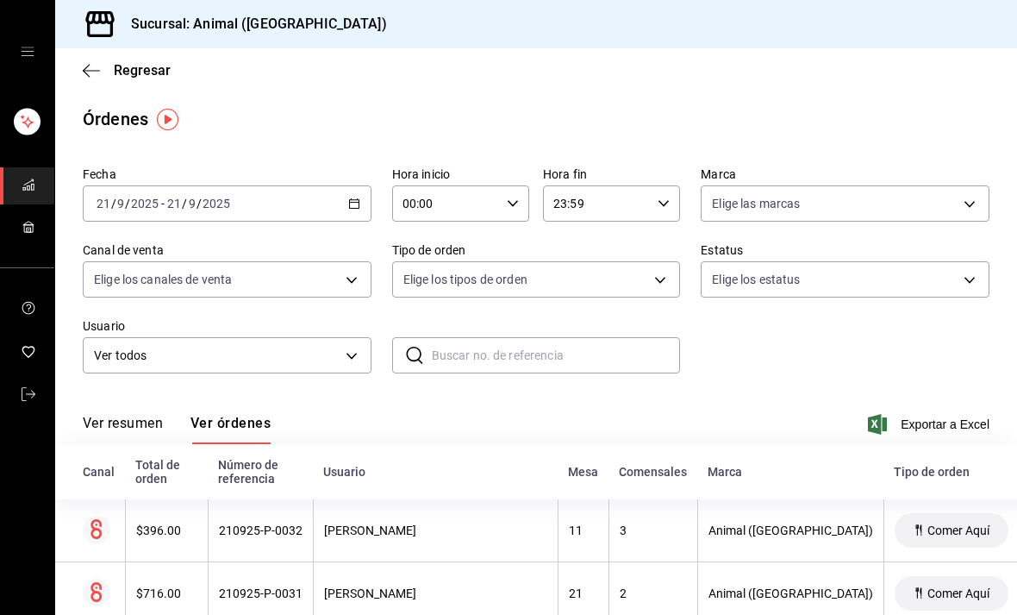
click at [353, 209] on \(Stroke\) "button" at bounding box center [354, 203] width 10 height 9
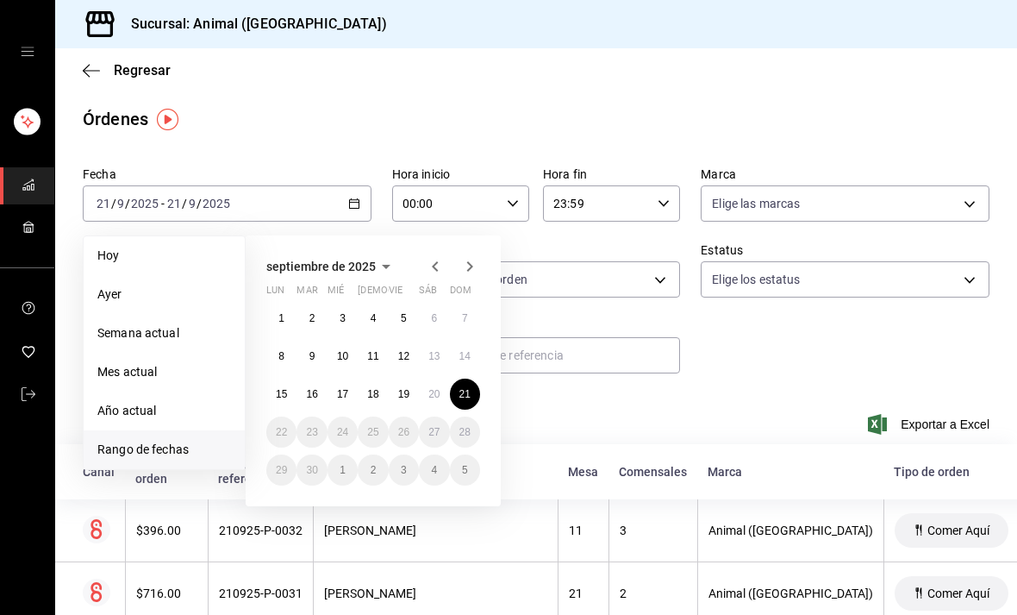
click at [282, 394] on abbr "15" at bounding box center [281, 394] width 11 height 12
click at [281, 394] on abbr "15" at bounding box center [281, 394] width 11 height 12
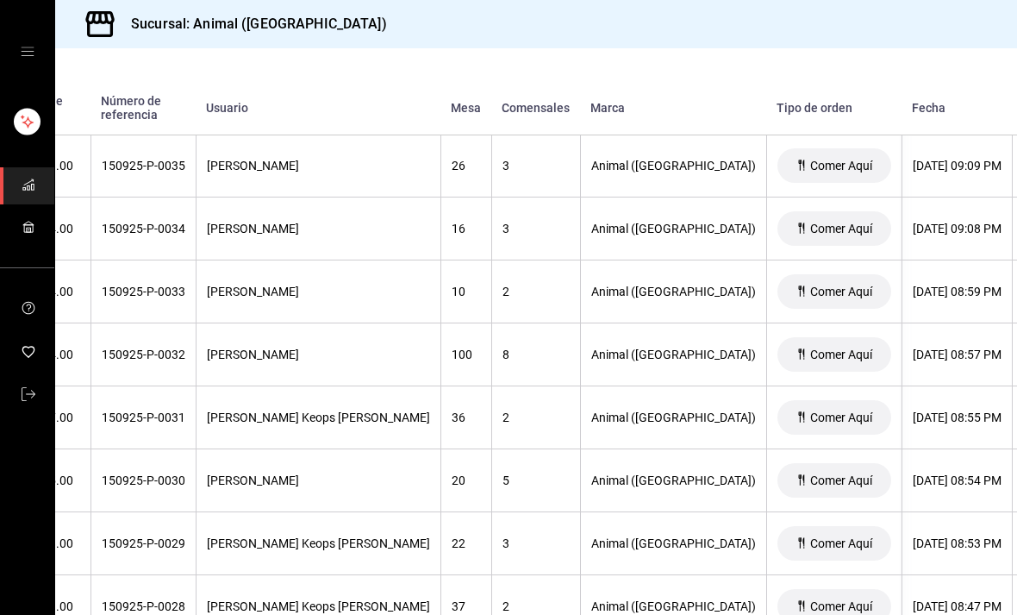
scroll to position [1060, 116]
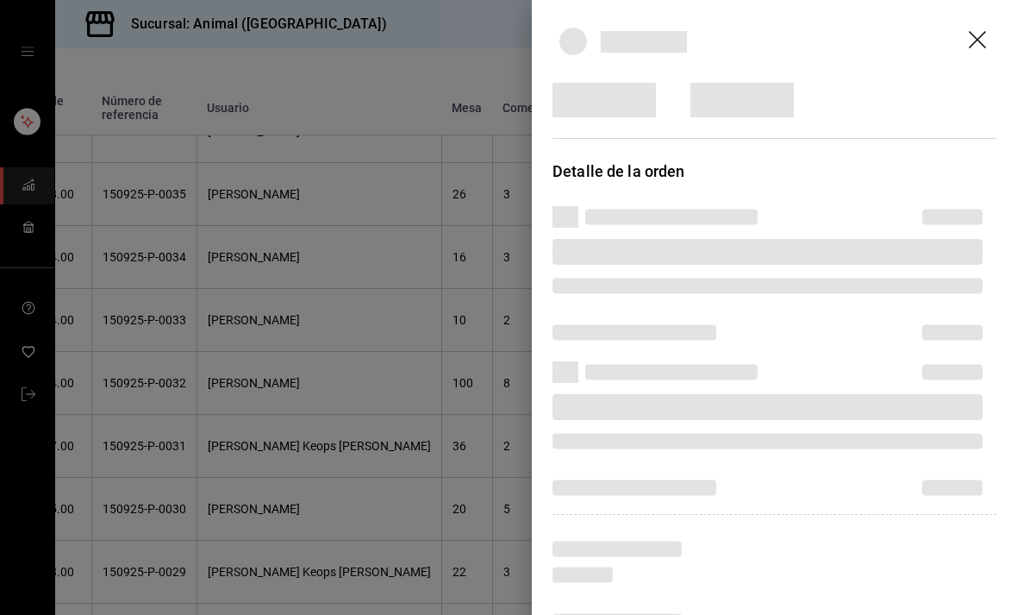
click at [943, 386] on div at bounding box center [768, 418] width 430 height 69
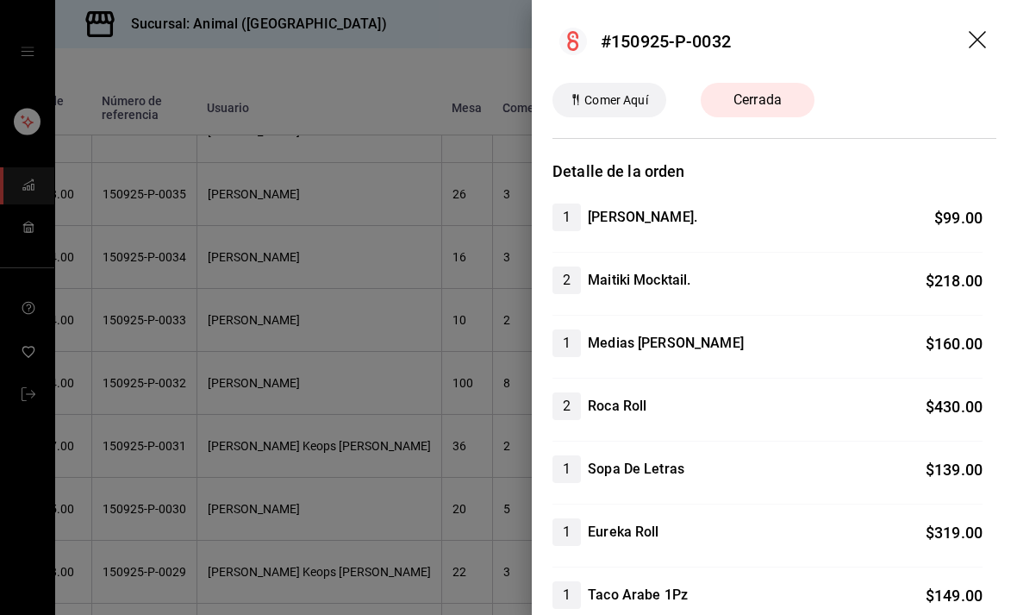
scroll to position [0, 0]
click at [984, 38] on icon "drag" at bounding box center [979, 41] width 21 height 21
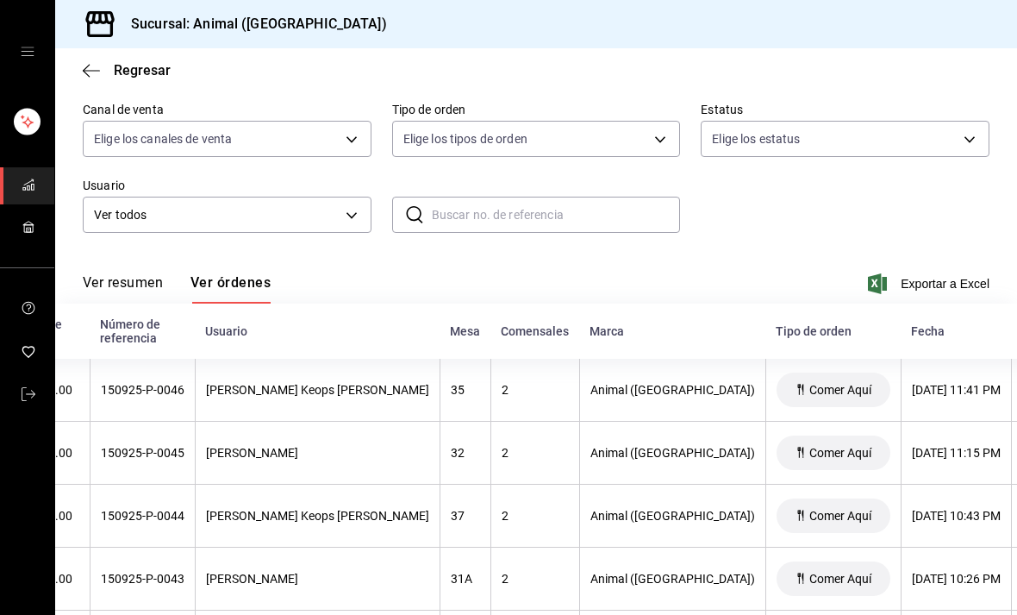
scroll to position [0, 117]
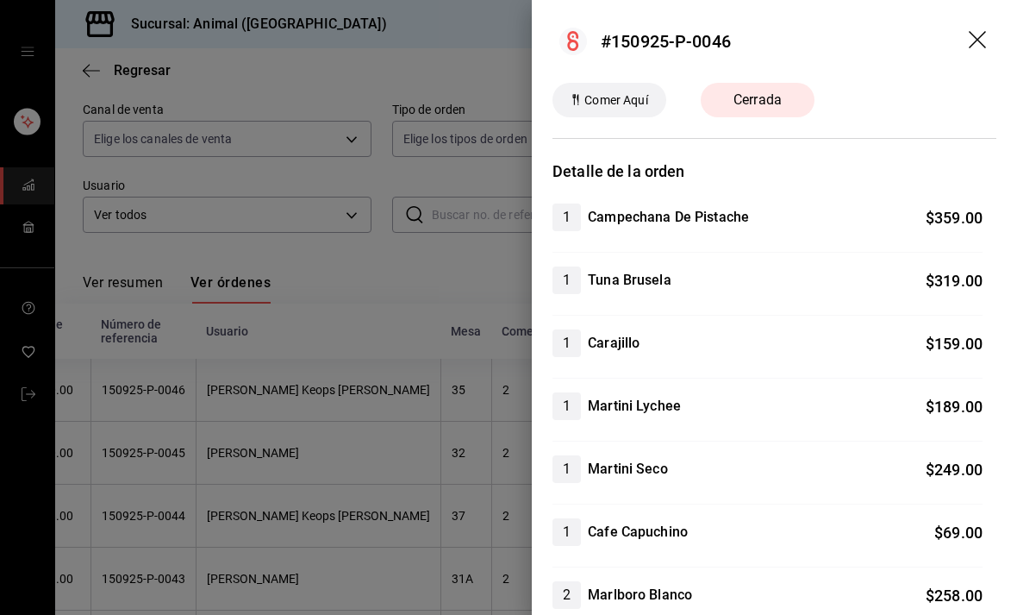
scroll to position [0, 0]
click at [980, 35] on icon "drag" at bounding box center [979, 41] width 21 height 21
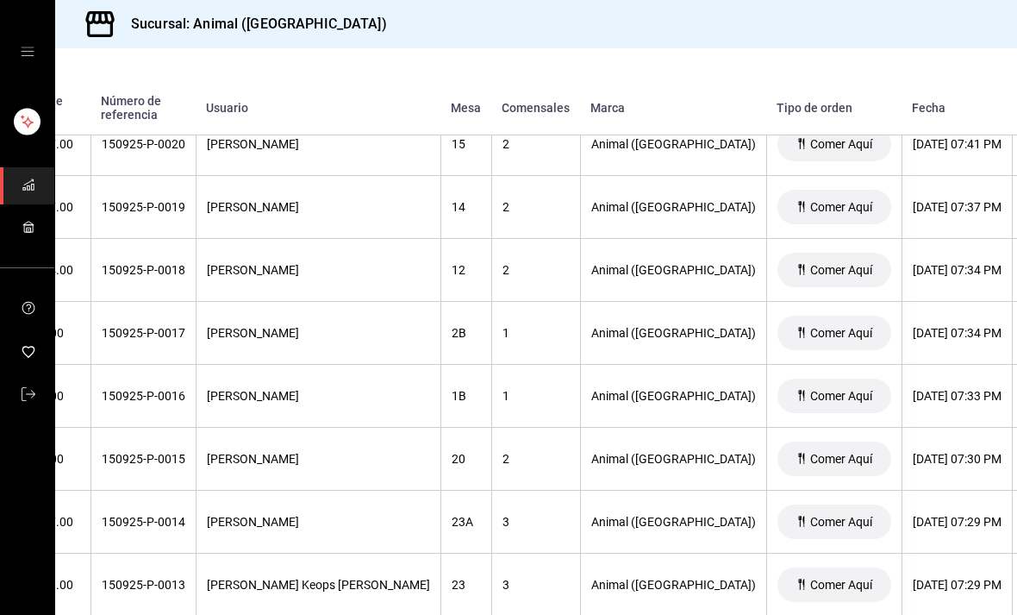
scroll to position [2055, 117]
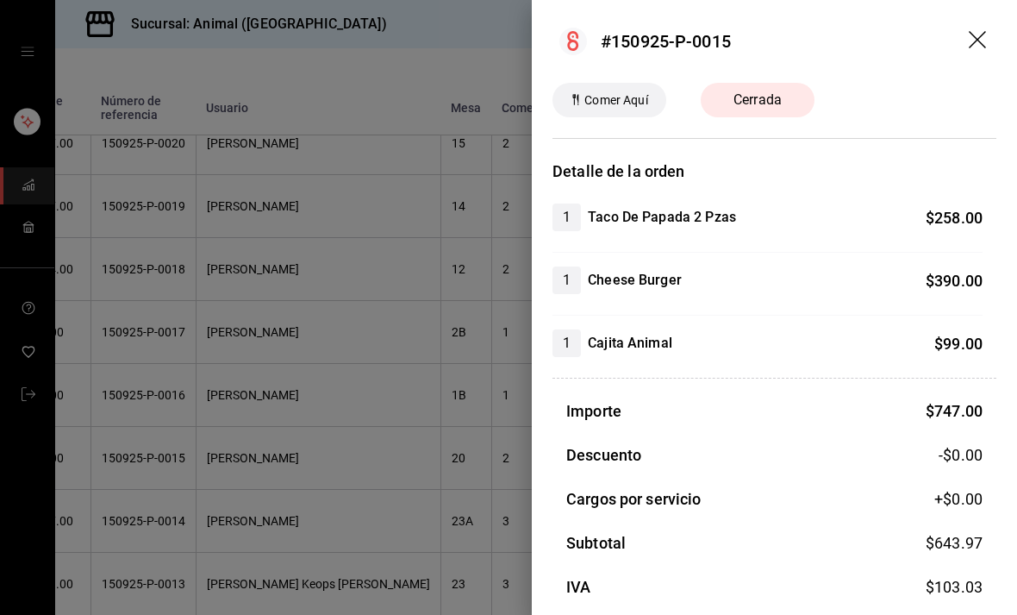
scroll to position [0, 0]
click at [994, 34] on header "#150925-P-0015" at bounding box center [774, 41] width 485 height 83
click at [984, 34] on icon "drag" at bounding box center [977, 39] width 17 height 17
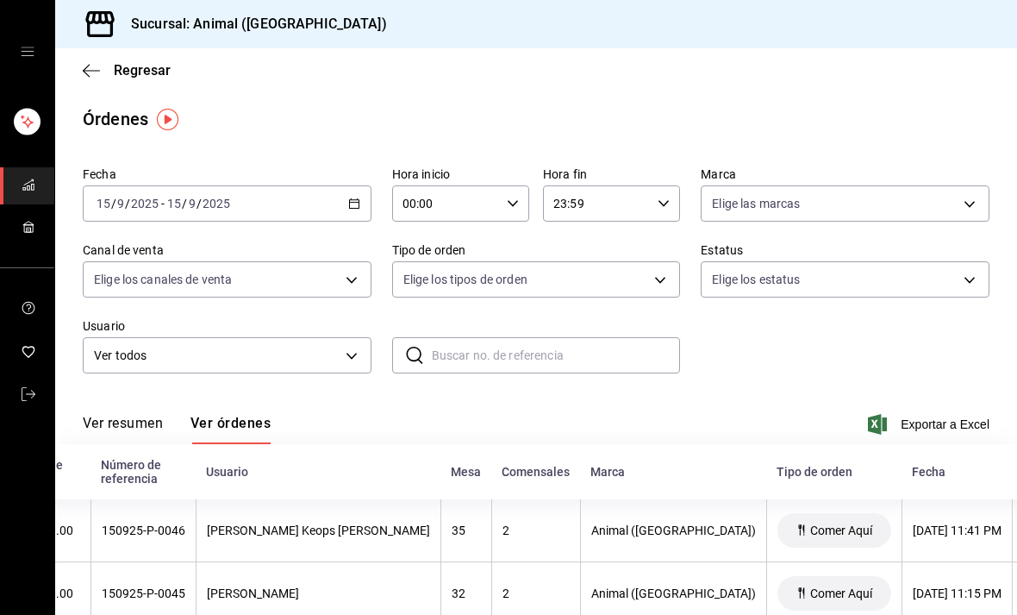
click at [352, 201] on icon "button" at bounding box center [354, 203] width 12 height 12
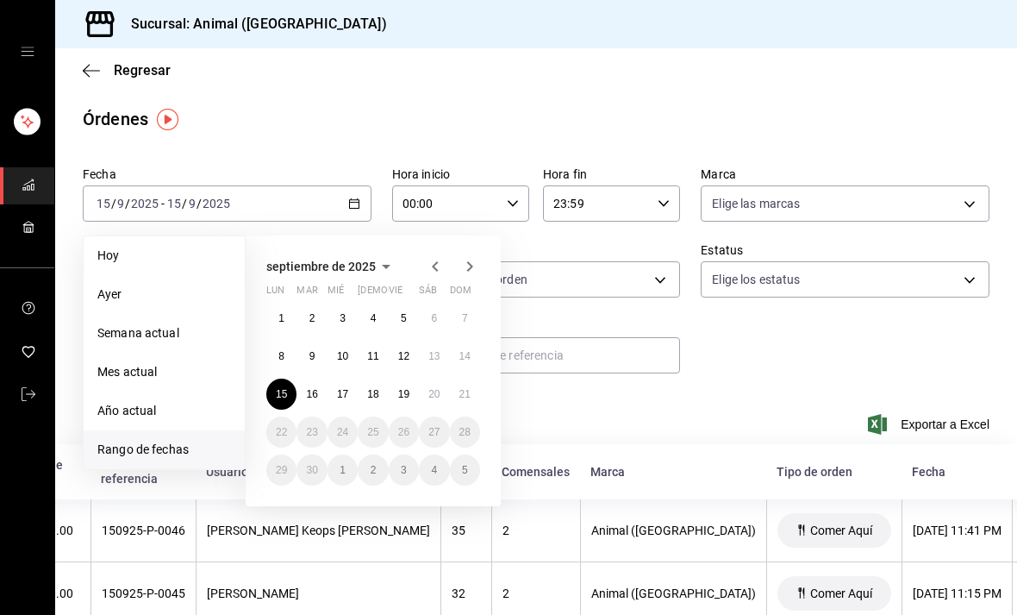
click at [374, 397] on abbr "18" at bounding box center [372, 394] width 11 height 12
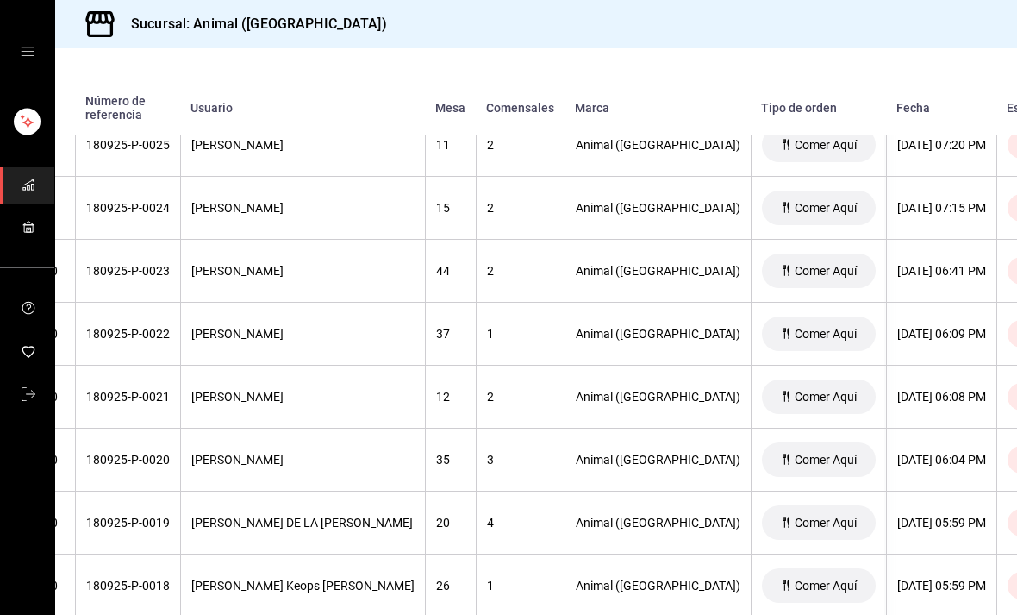
scroll to position [2053, 133]
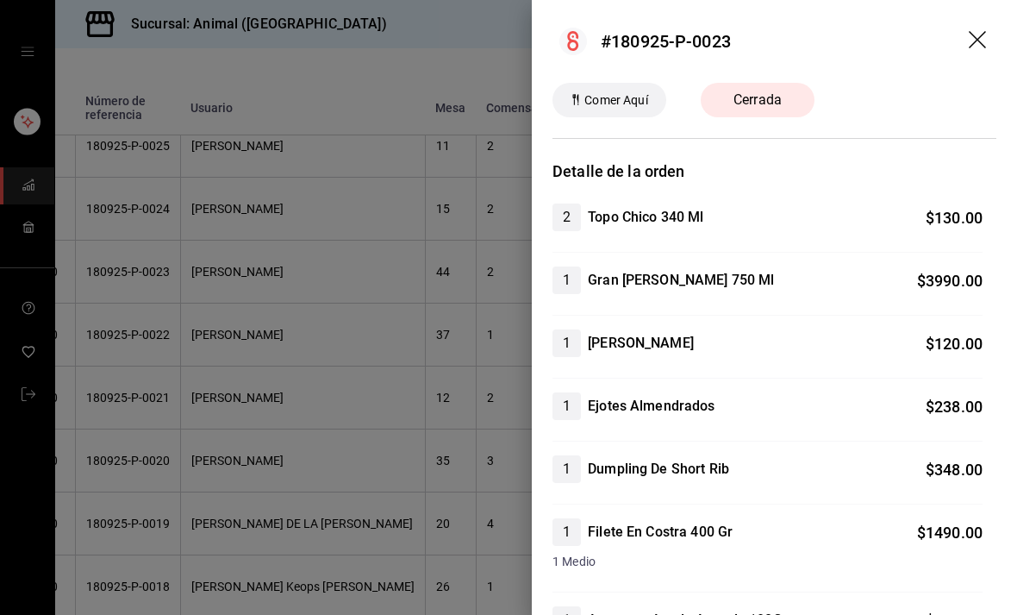
scroll to position [0, 0]
click at [986, 31] on icon "drag" at bounding box center [979, 41] width 21 height 21
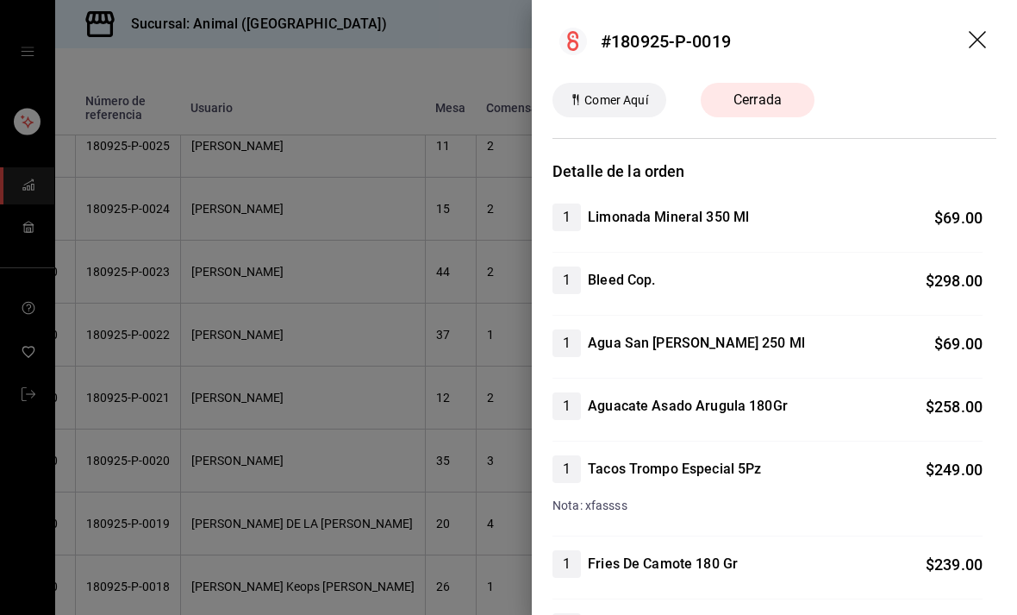
click at [989, 36] on icon "drag" at bounding box center [979, 41] width 21 height 21
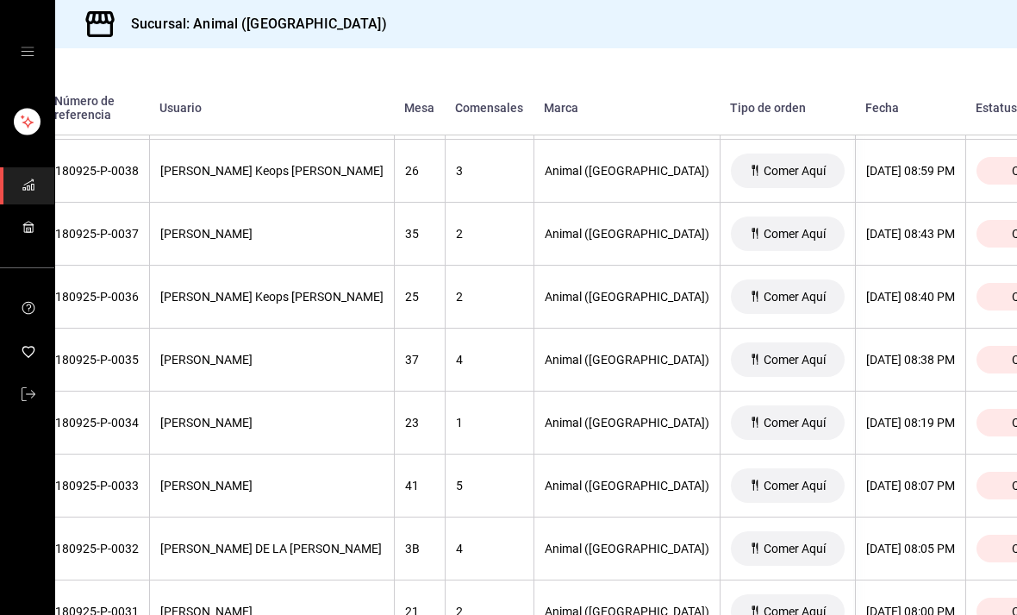
scroll to position [1209, 164]
click at [1005, 228] on span "Cerrada" at bounding box center [1033, 235] width 57 height 14
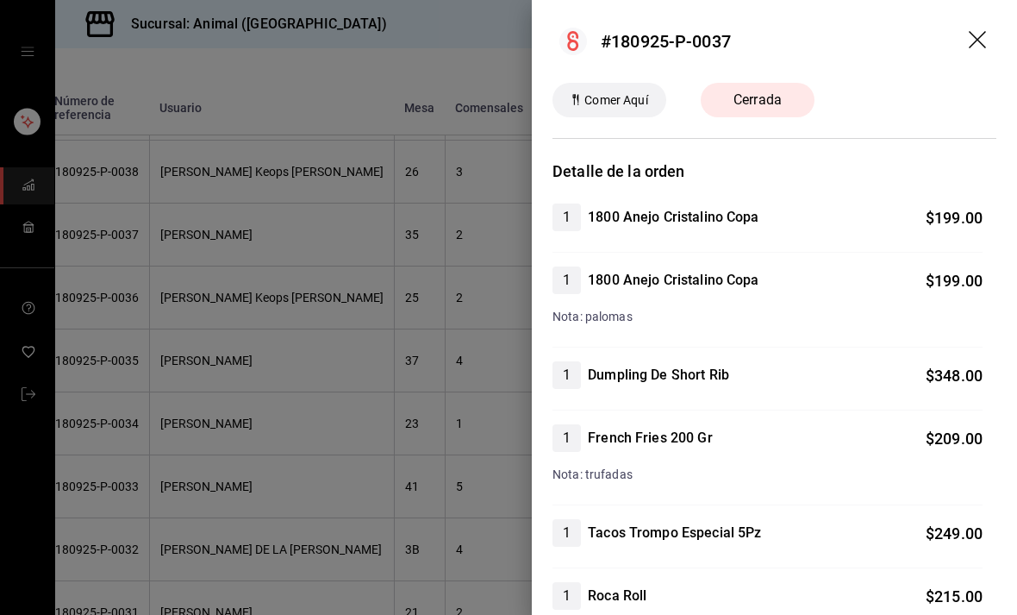
scroll to position [0, 0]
click at [984, 39] on icon "drag" at bounding box center [979, 41] width 21 height 21
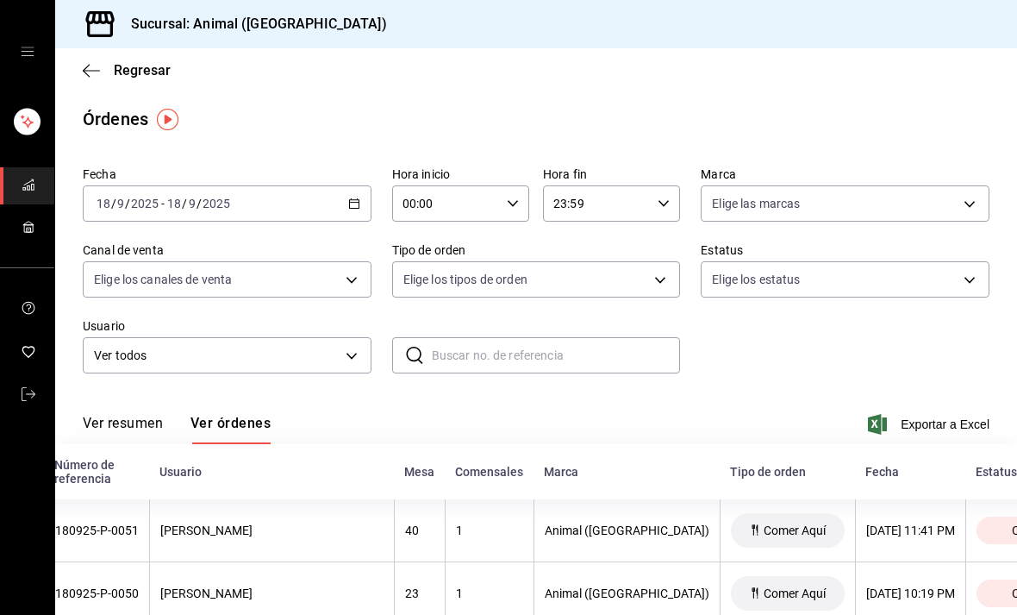
click at [364, 193] on div "[DATE] [DATE] - [DATE] [DATE]" at bounding box center [227, 203] width 289 height 36
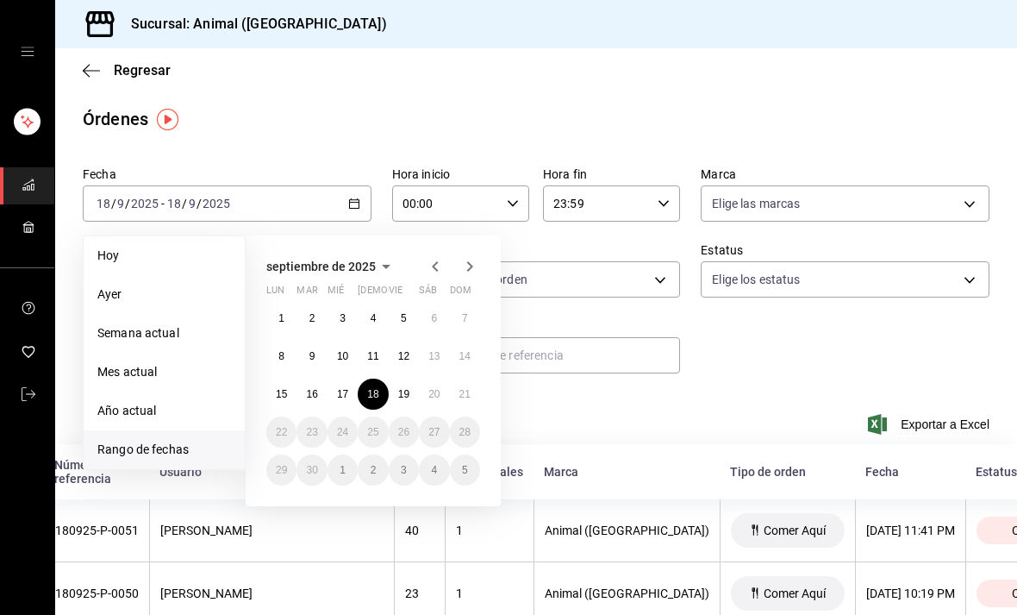
click at [405, 397] on abbr "19" at bounding box center [403, 394] width 11 height 12
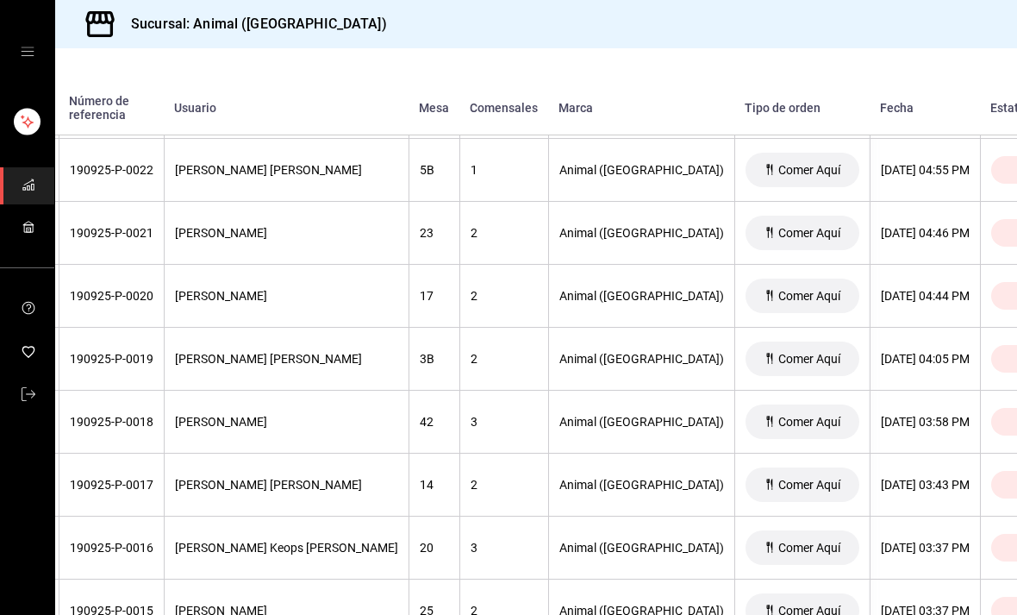
scroll to position [3081, 149]
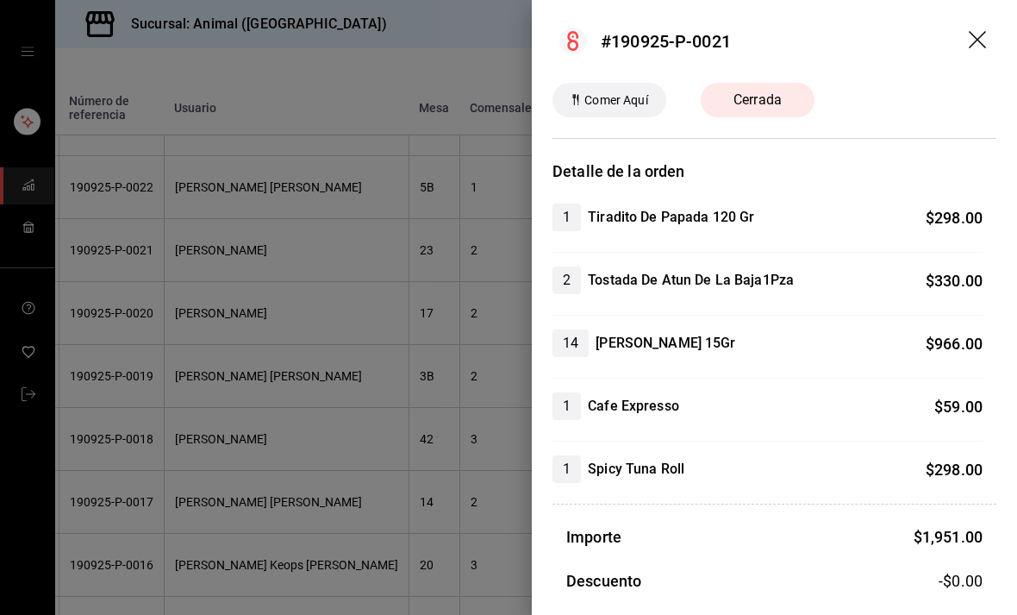
scroll to position [0, 0]
click at [980, 26] on header "#190925-P-0021" at bounding box center [774, 41] width 485 height 83
click at [993, 34] on header "#190925-P-0021" at bounding box center [774, 41] width 485 height 83
click at [979, 40] on icon "drag" at bounding box center [979, 41] width 21 height 21
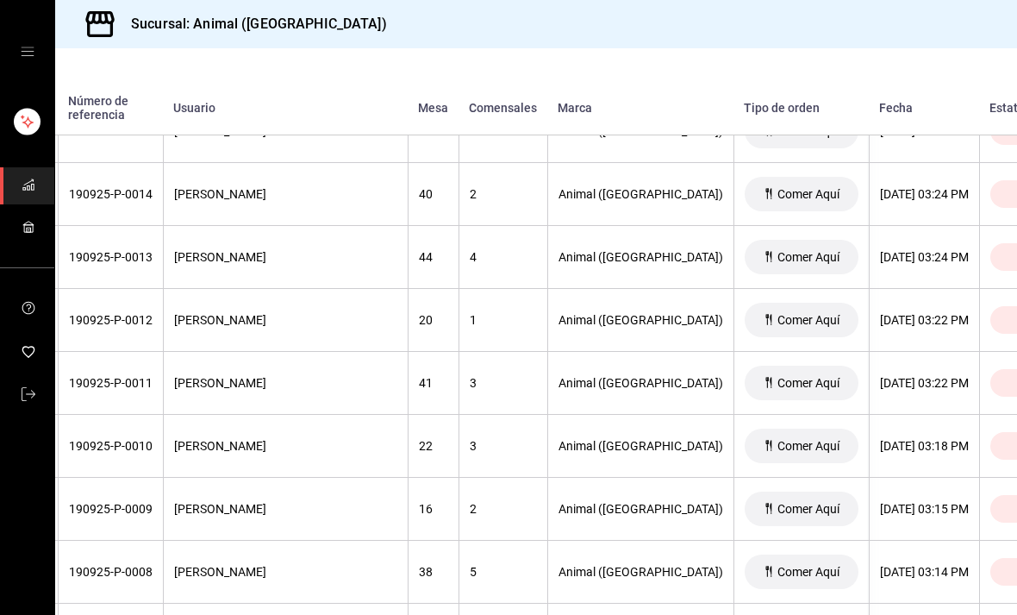
scroll to position [3576, 150]
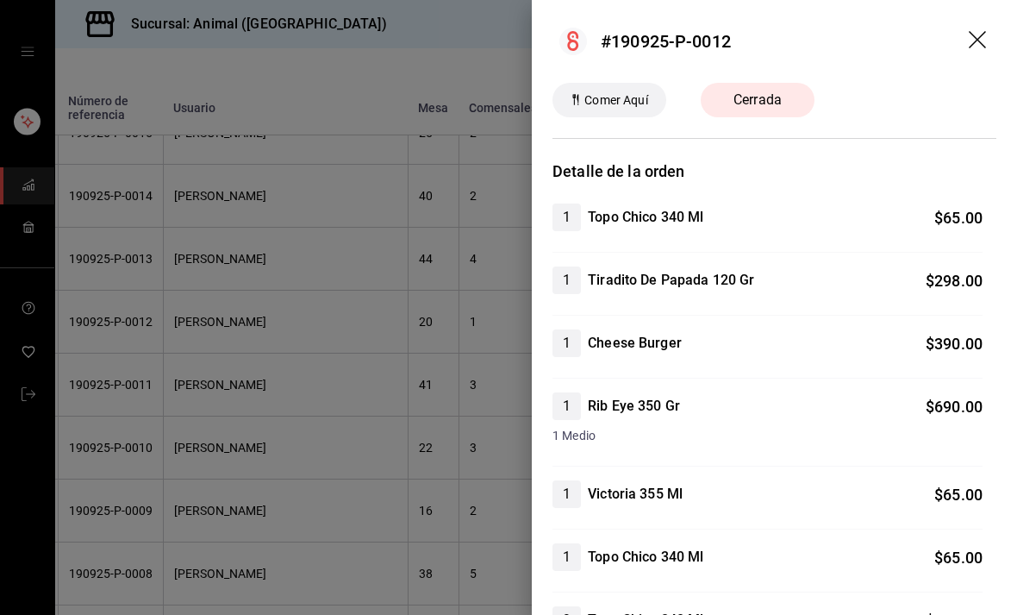
scroll to position [0, 0]
click at [984, 31] on icon "drag" at bounding box center [979, 41] width 21 height 21
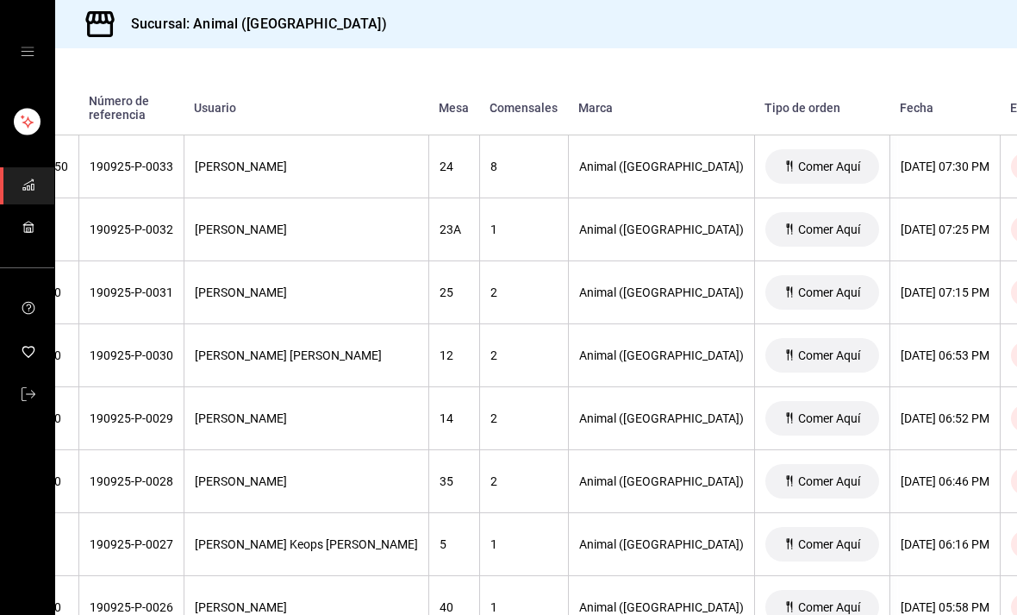
scroll to position [2410, 128]
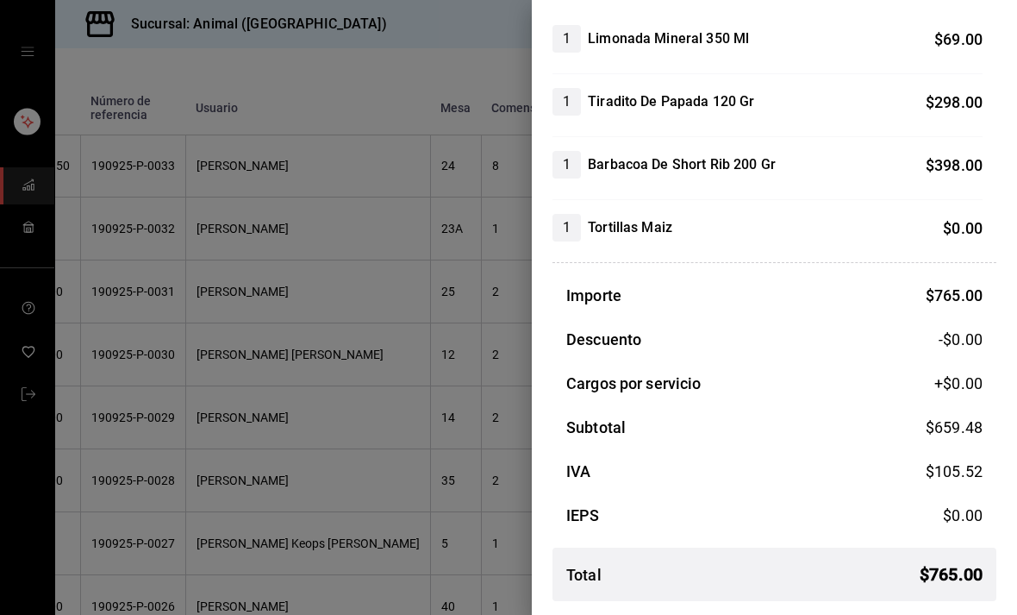
scroll to position [0, 0]
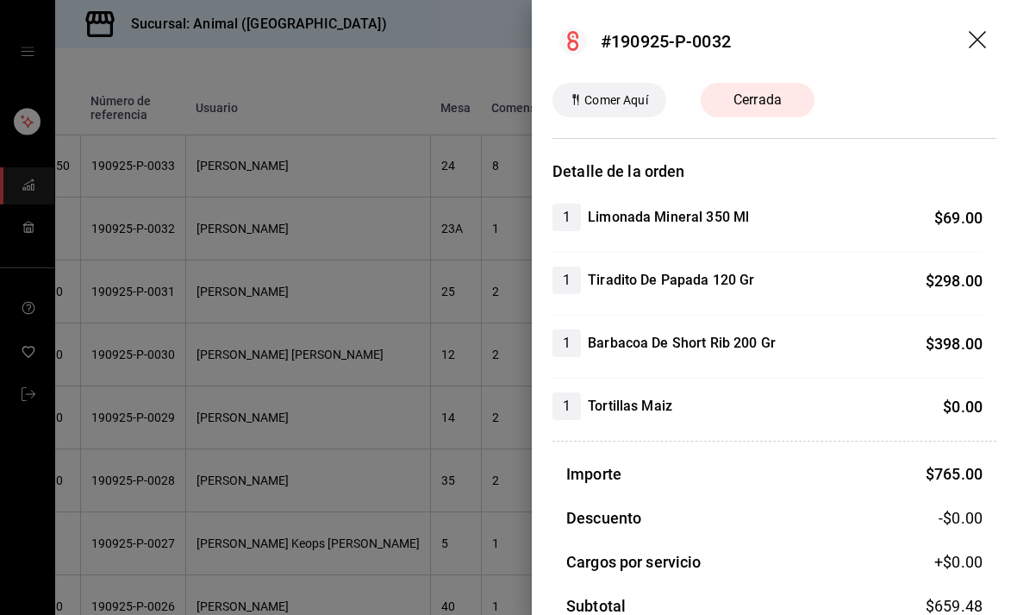
click at [976, 32] on icon "drag" at bounding box center [979, 41] width 21 height 21
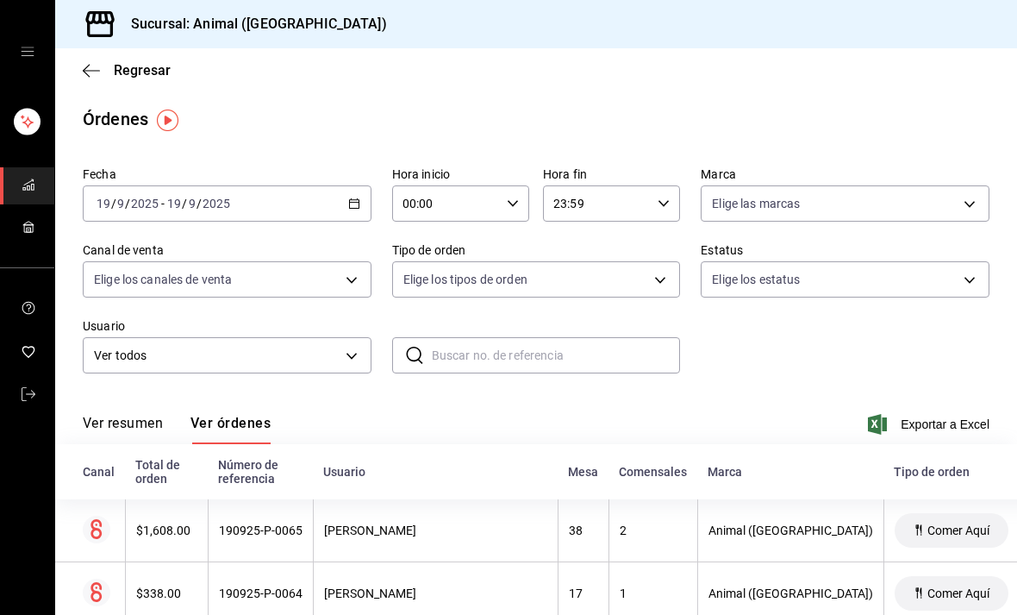
click at [353, 198] on icon "button" at bounding box center [354, 203] width 12 height 12
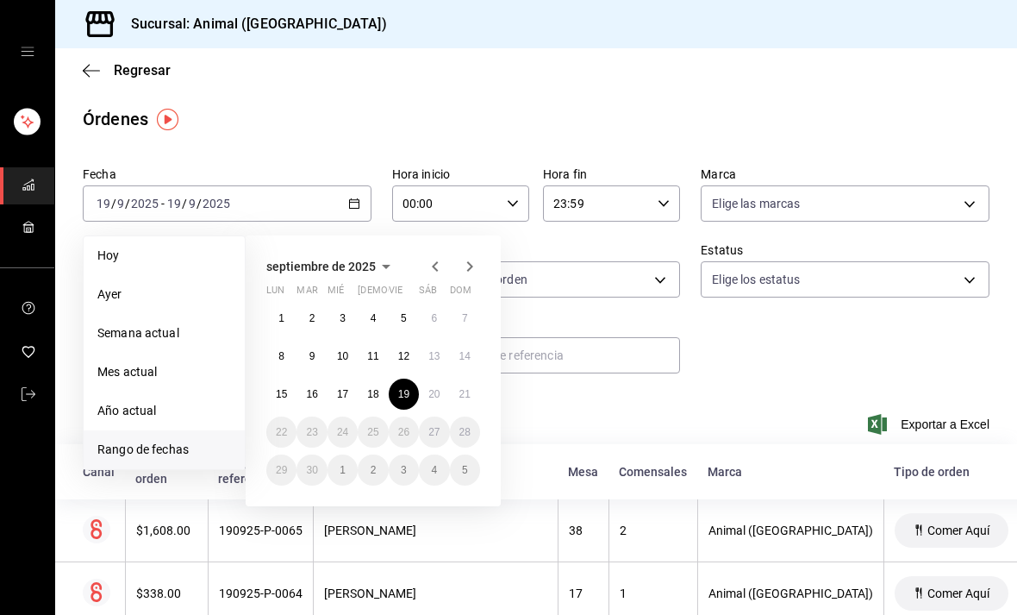
click at [427, 384] on button "20" at bounding box center [434, 393] width 30 height 31
click at [426, 384] on button "20" at bounding box center [434, 393] width 30 height 31
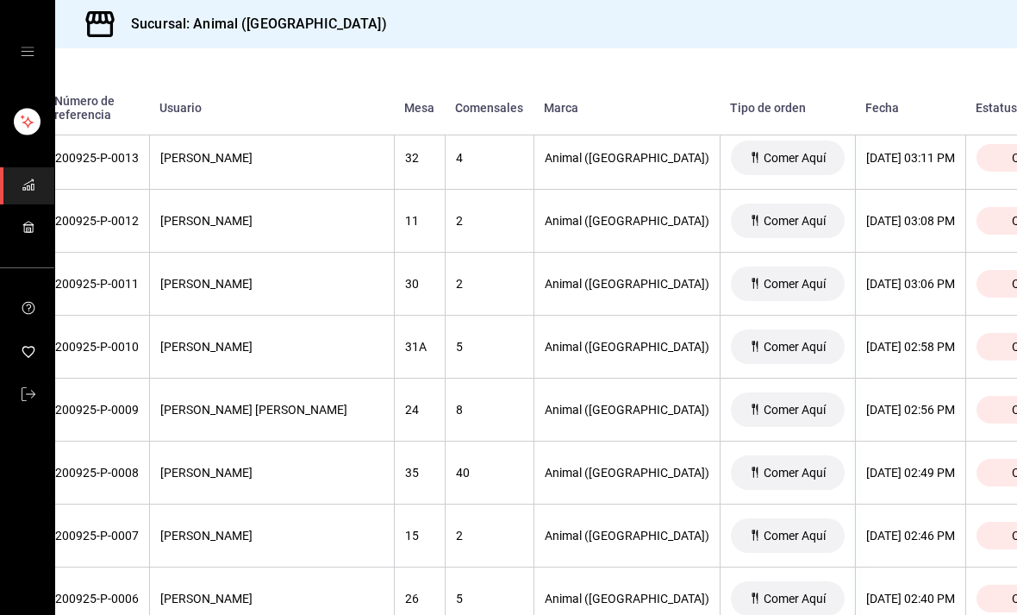
scroll to position [3740, 164]
click at [1005, 161] on span "Cerrada" at bounding box center [1033, 157] width 57 height 14
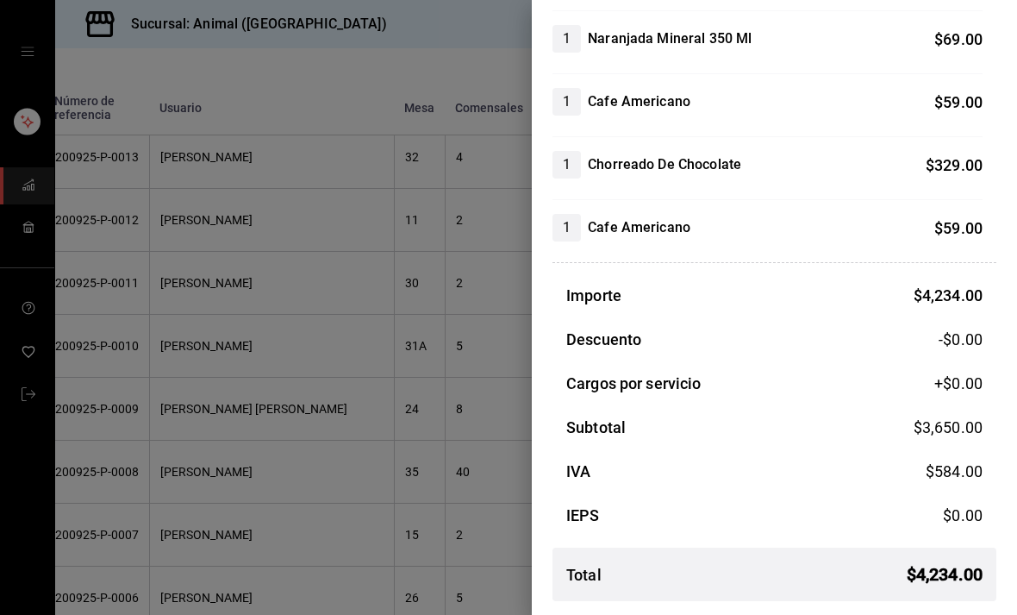
scroll to position [1084, 0]
